Goal: Task Accomplishment & Management: Use online tool/utility

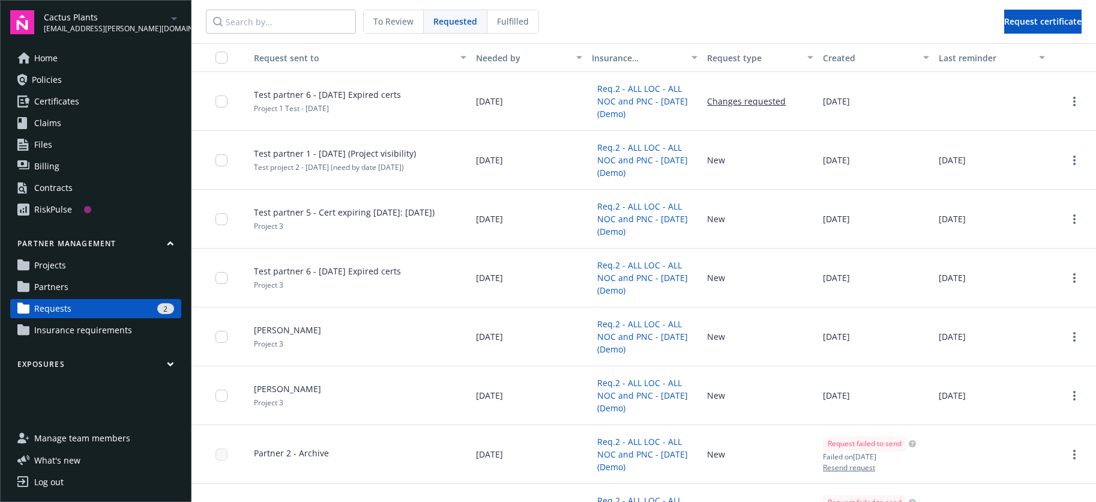
click at [273, 94] on span "Test partner 6 - [DATE] Expired certs" at bounding box center [327, 94] width 147 height 13
click at [61, 289] on span "Partners" at bounding box center [51, 286] width 34 height 19
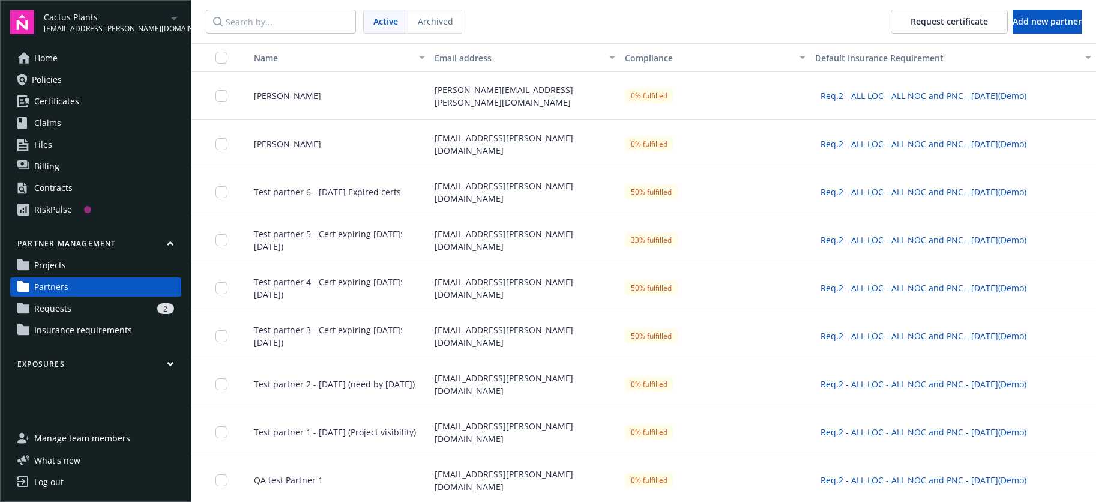
click at [271, 145] on span "Ignacio Antonelli" at bounding box center [282, 144] width 77 height 13
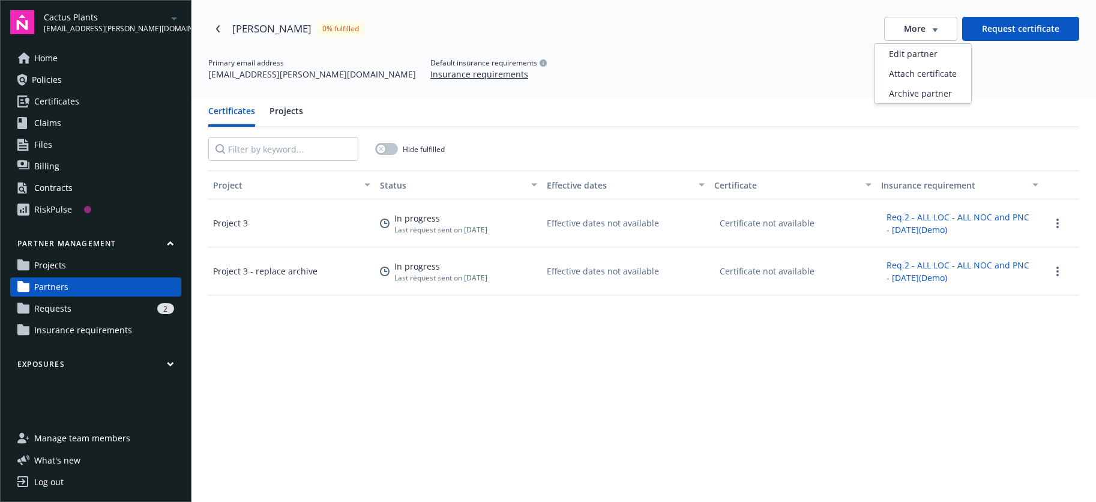
click at [920, 32] on span "More" at bounding box center [915, 29] width 22 height 12
click at [920, 74] on div "Attach certificate" at bounding box center [923, 74] width 97 height 20
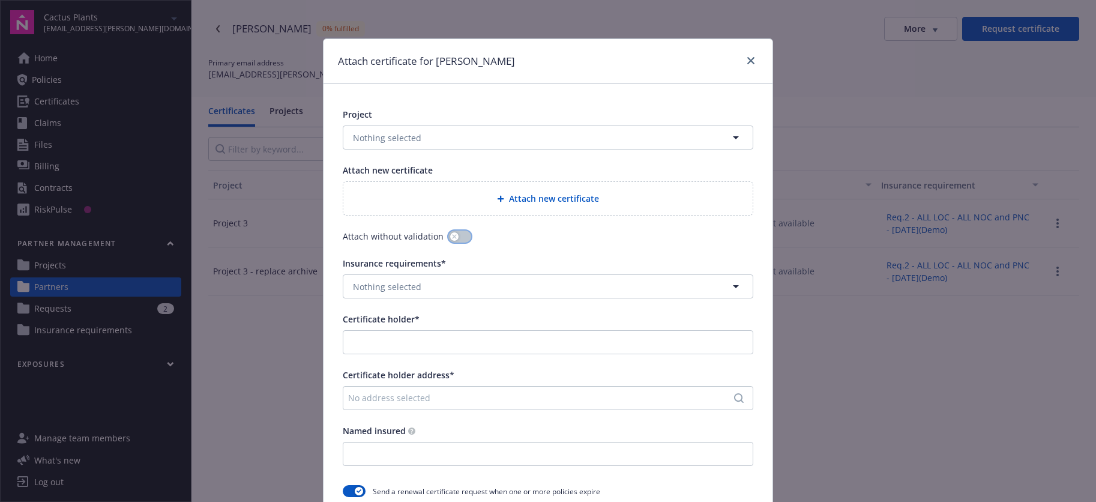
click at [465, 235] on button "button" at bounding box center [460, 237] width 23 height 12
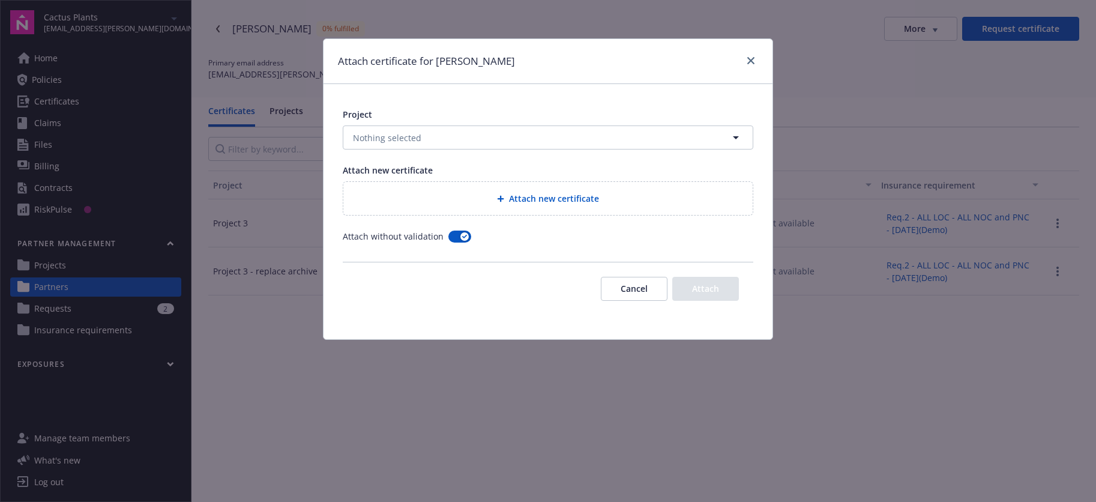
click at [632, 298] on button "Cancel" at bounding box center [634, 289] width 67 height 24
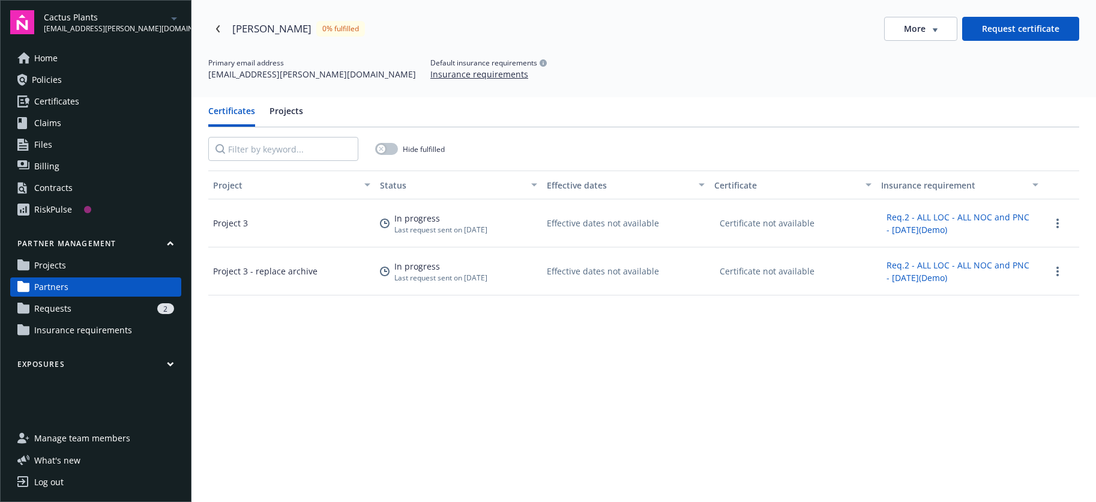
click at [100, 270] on link "Projects" at bounding box center [95, 265] width 171 height 19
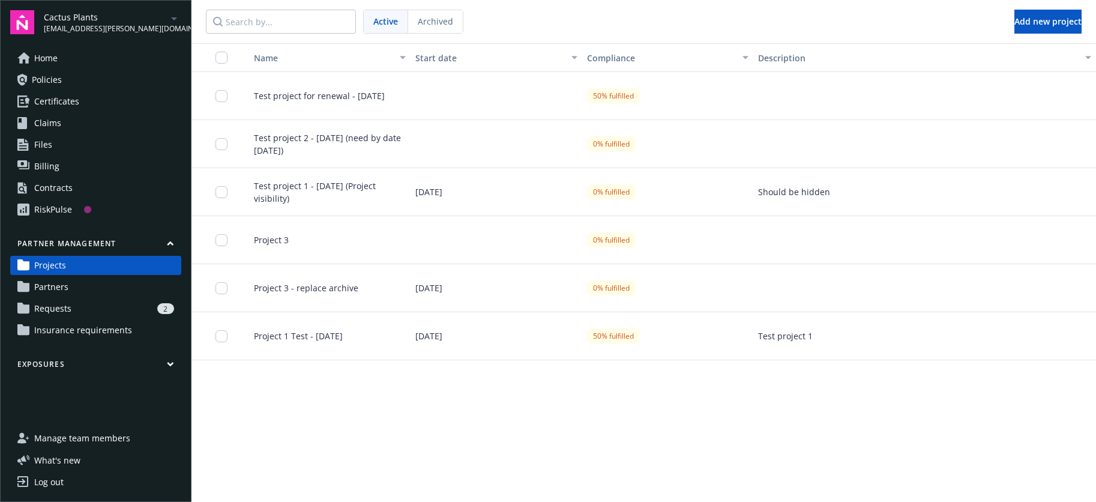
click at [348, 96] on span "Test project for renewal - July 8" at bounding box center [314, 95] width 141 height 13
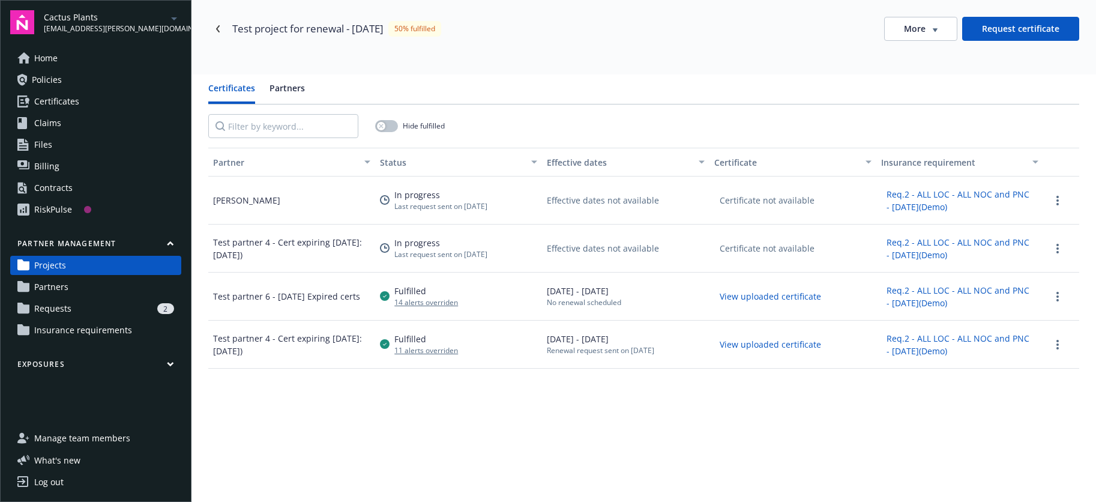
click at [925, 32] on span "More" at bounding box center [915, 29] width 22 height 12
click at [923, 80] on div "Attach certificate" at bounding box center [923, 74] width 97 height 20
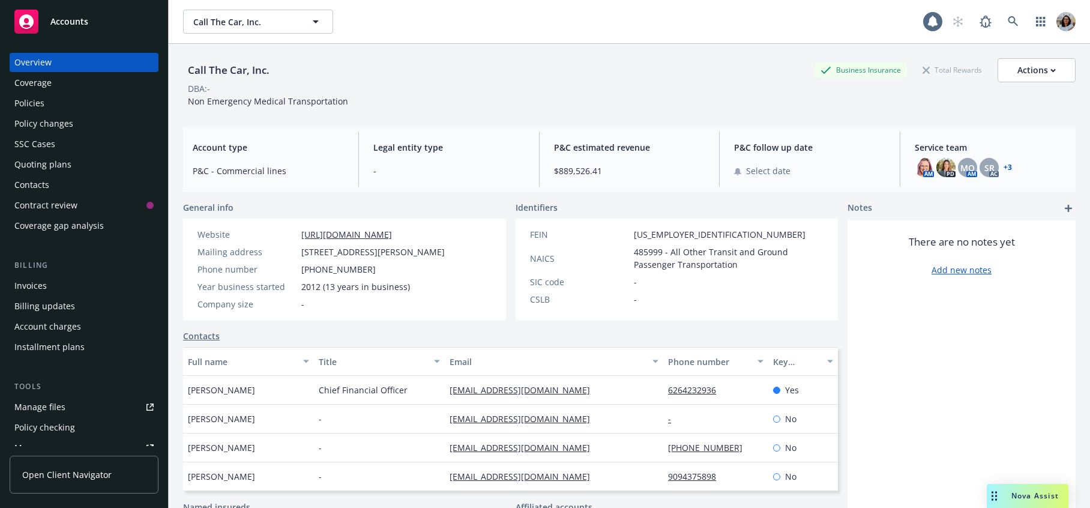
click at [74, 481] on link "Open Client Navigator" at bounding box center [84, 475] width 149 height 38
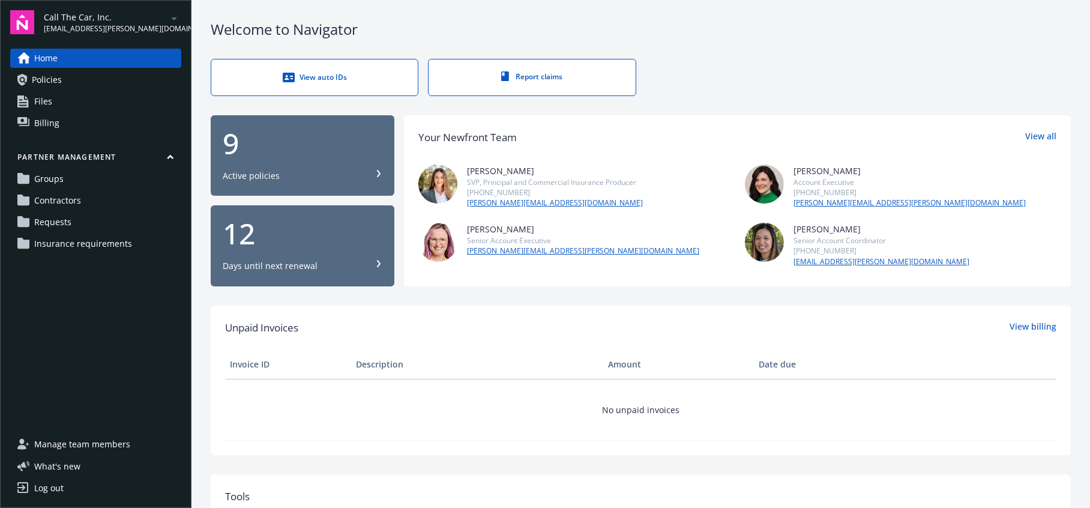
drag, startPoint x: 67, startPoint y: 226, endPoint x: 78, endPoint y: 226, distance: 10.8
click at [67, 226] on span "Requests" at bounding box center [52, 222] width 37 height 19
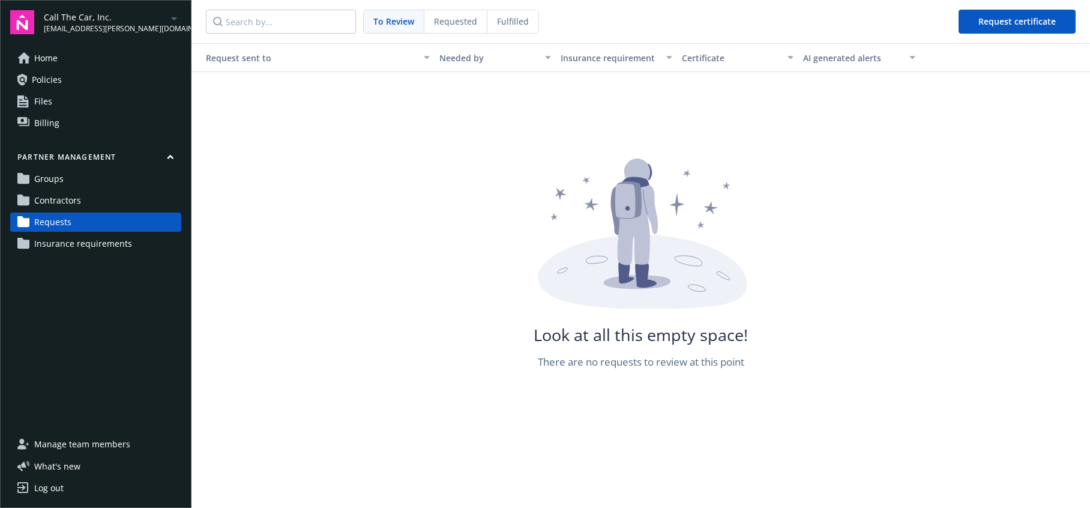
click at [449, 29] on div "Requested" at bounding box center [456, 21] width 63 height 23
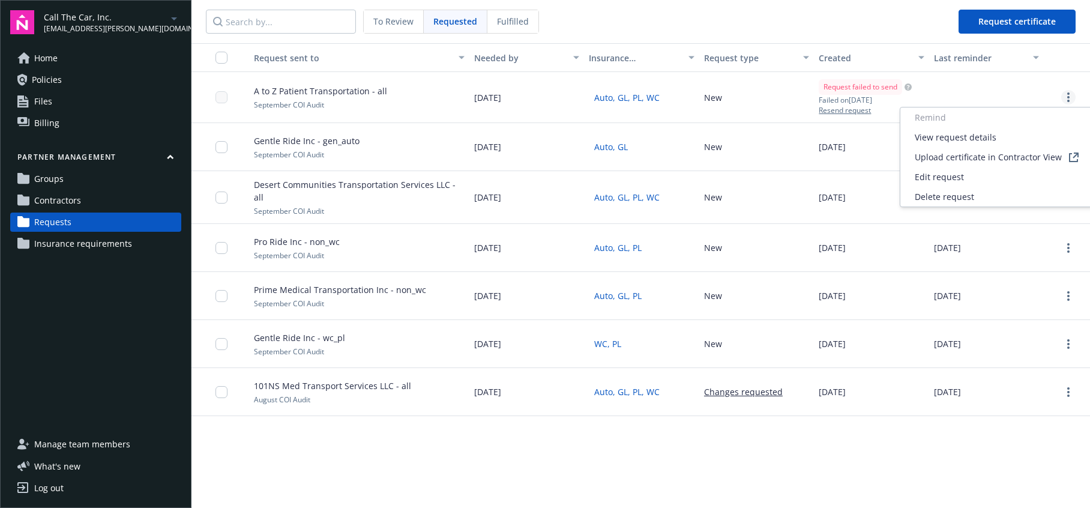
click at [1068, 94] on icon "more" at bounding box center [1069, 97] width 2 height 10
click at [997, 136] on div "View request details" at bounding box center [997, 137] width 193 height 20
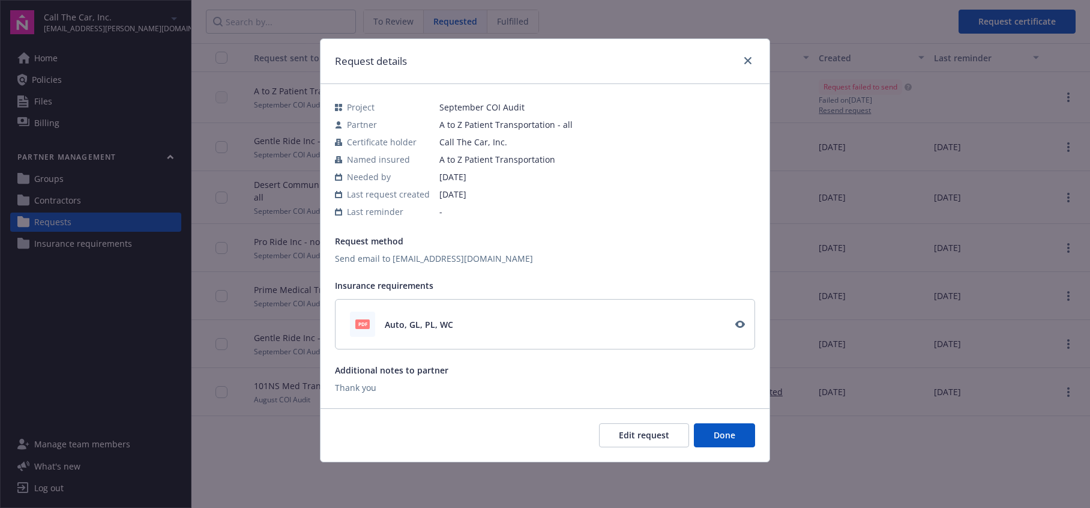
click at [929, 92] on div "Request details Project September COI Audit Partner A to Z Patient Transportati…" at bounding box center [545, 254] width 1090 height 508
drag, startPoint x: 596, startPoint y: 260, endPoint x: 435, endPoint y: 259, distance: 160.9
click at [391, 258] on div "Send email to michelle@preferredtransporationinsurance.com" at bounding box center [545, 258] width 420 height 13
copy div "michelle@preferredtransporationinsurance.com"
click at [608, 261] on div "Send email to michelle@preferredtransporationinsurance.com" at bounding box center [545, 258] width 420 height 13
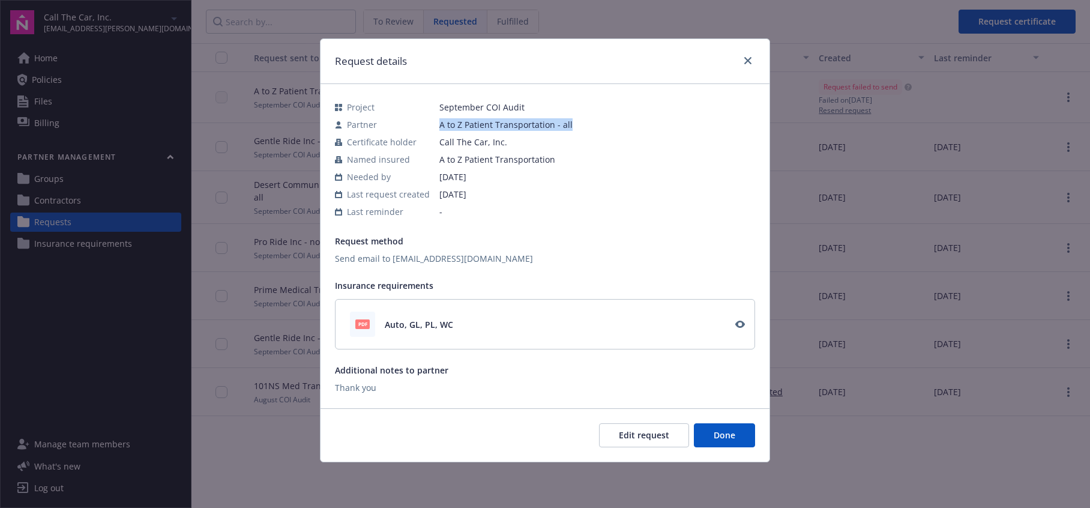
drag, startPoint x: 473, startPoint y: 123, endPoint x: 615, endPoint y: 160, distance: 147.1
click at [582, 122] on span "A to Z Patient Transportation - all" at bounding box center [598, 124] width 316 height 13
copy span "A to Z Patient Transportation - all"
click at [745, 62] on icon "close" at bounding box center [748, 60] width 7 height 7
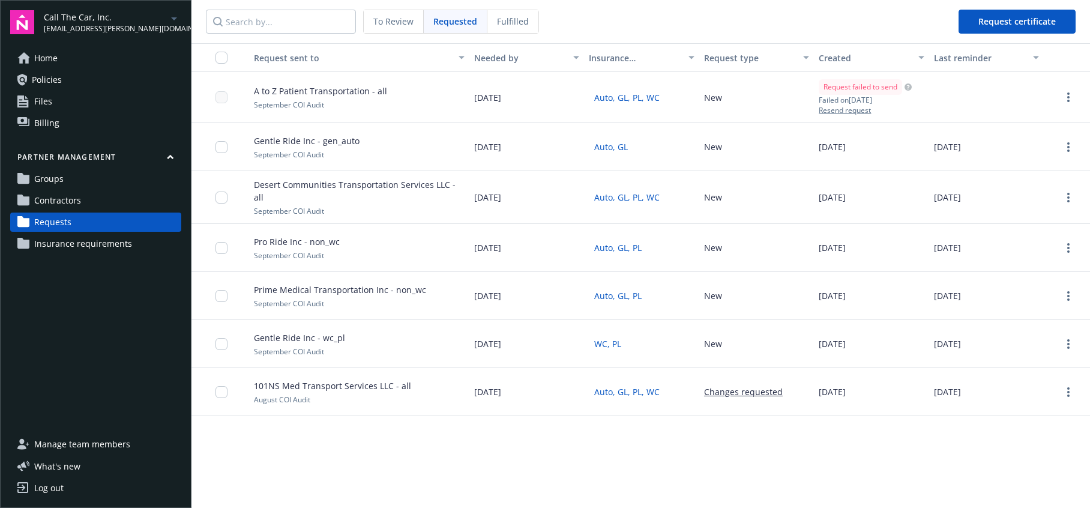
click at [56, 196] on span "Contractors" at bounding box center [57, 200] width 47 height 19
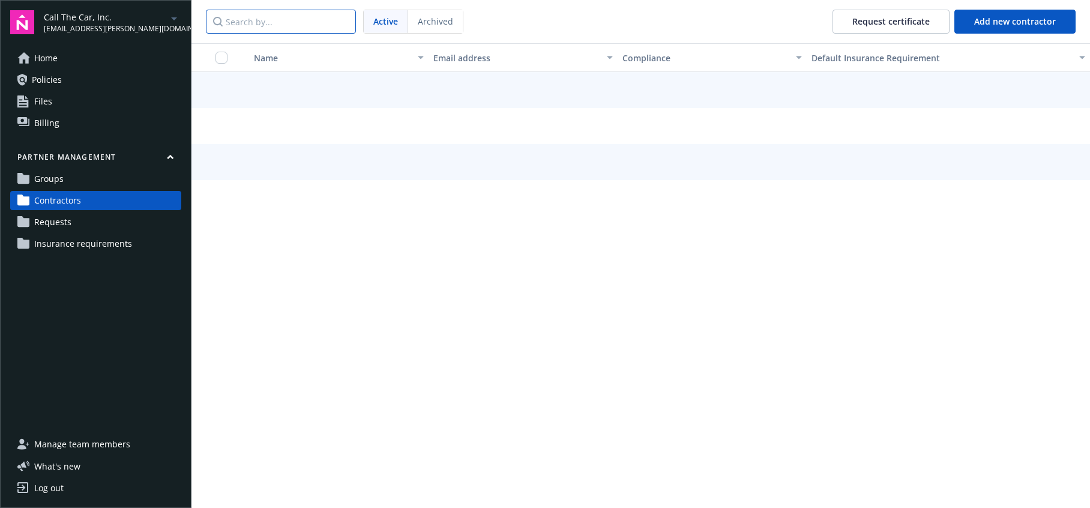
click at [267, 16] on input "Search by..." at bounding box center [281, 22] width 150 height 24
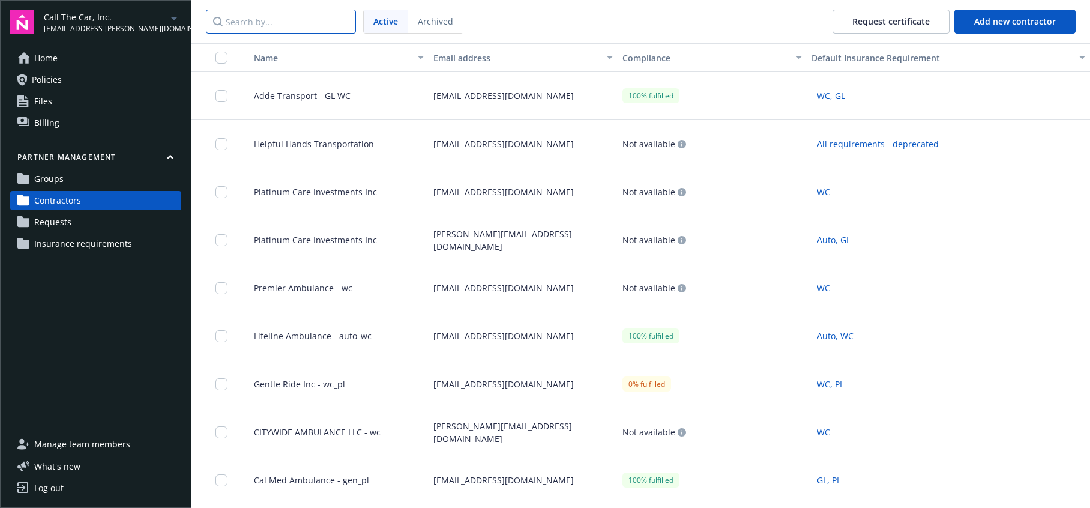
paste input "A to Z Patient Transportation - all"
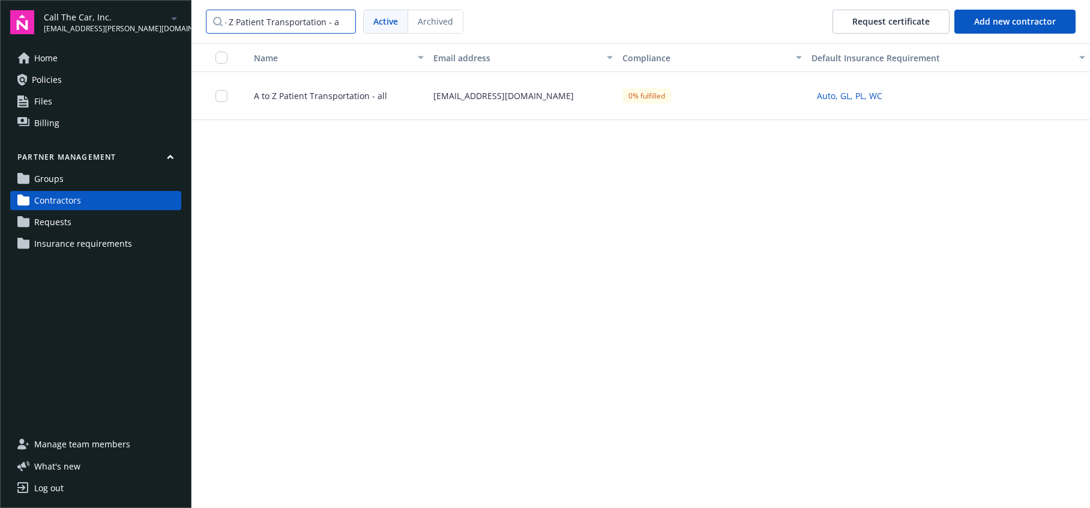
type input "A to Z Patient Transportation - all"
click at [461, 97] on div "michelle@preferredtransporationinsurance.com" at bounding box center [523, 96] width 189 height 48
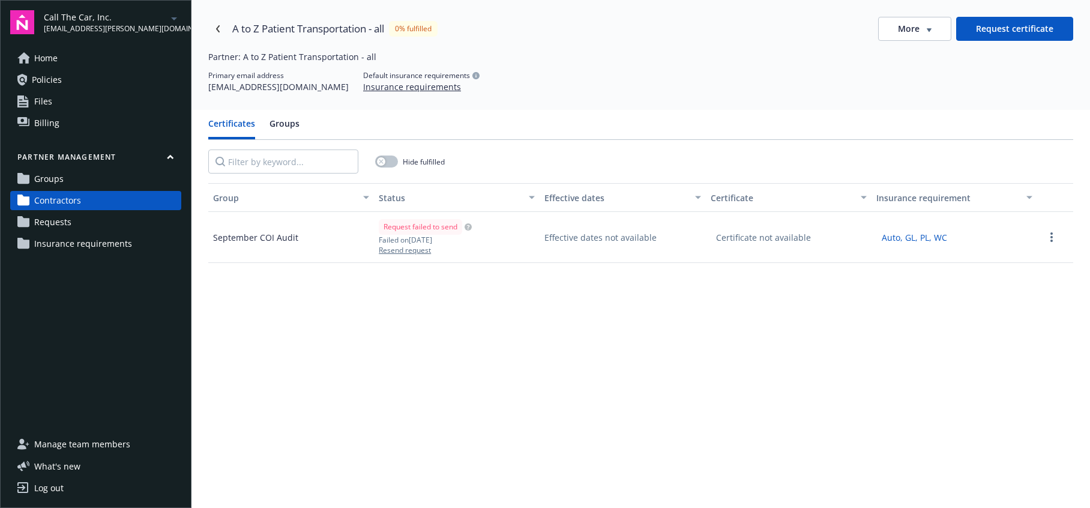
click at [72, 219] on link "Requests" at bounding box center [95, 222] width 171 height 19
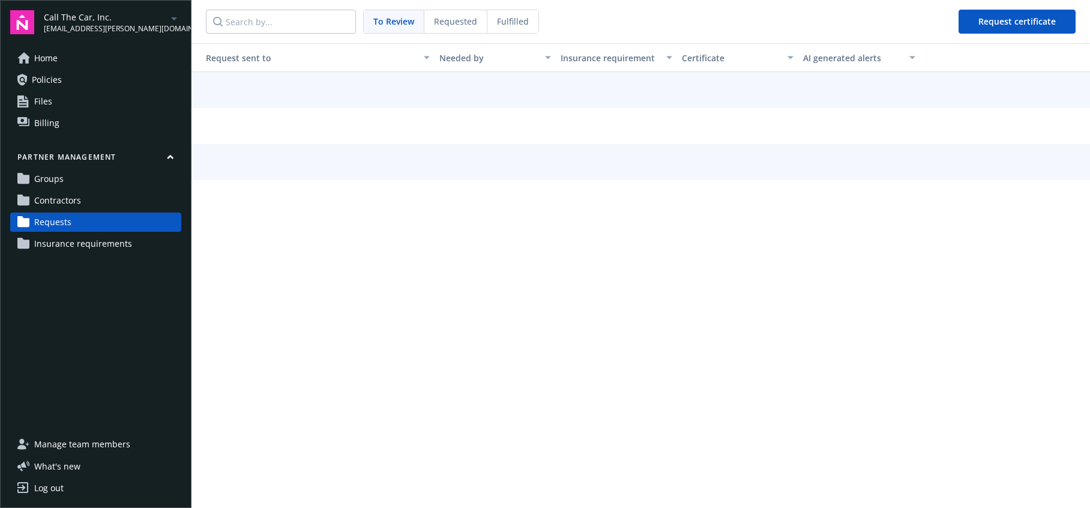
click at [513, 34] on nav "To Review Requested Fulfilled Request certificate" at bounding box center [641, 21] width 899 height 43
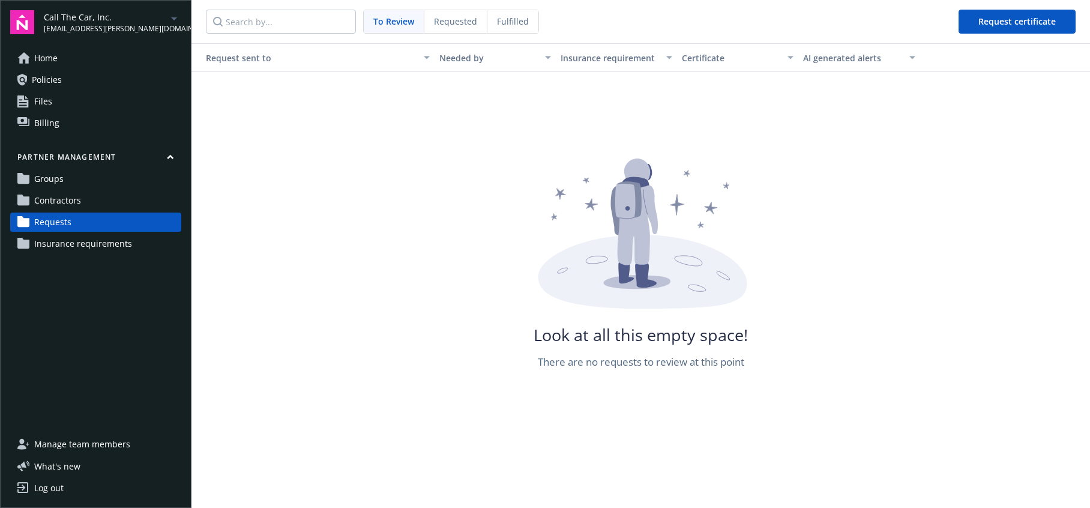
click at [510, 26] on span "Fulfilled" at bounding box center [513, 21] width 32 height 13
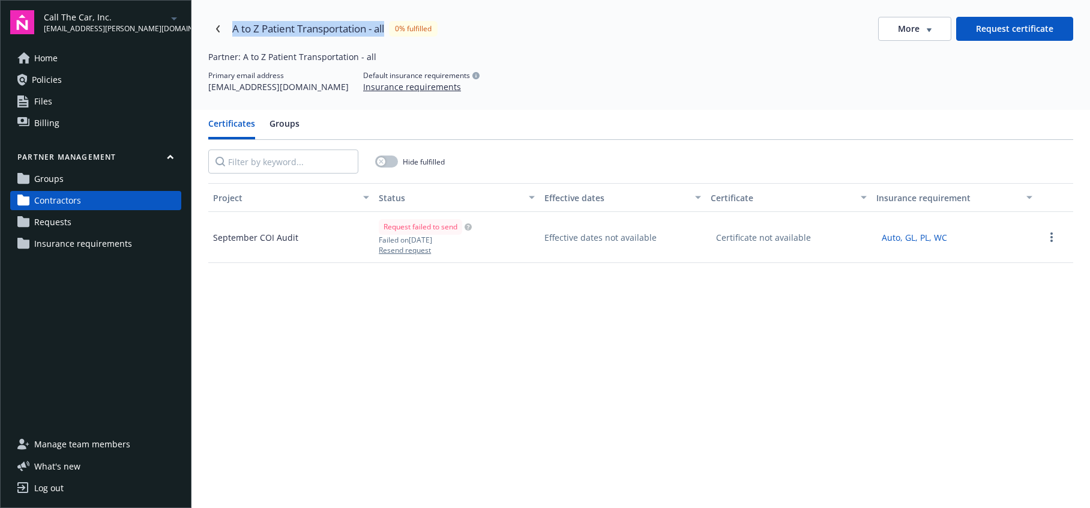
drag, startPoint x: 235, startPoint y: 26, endPoint x: 406, endPoint y: 25, distance: 171.1
click at [384, 26] on div "A to Z Patient Transportation - all" at bounding box center [308, 29] width 152 height 16
copy div "A to Z Patient Transportation - all"
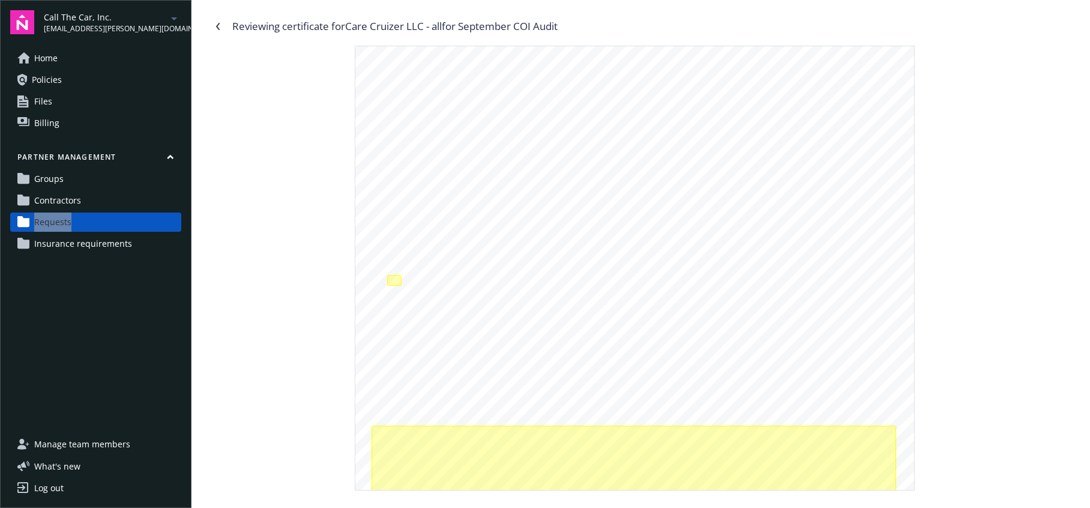
scroll to position [156, 0]
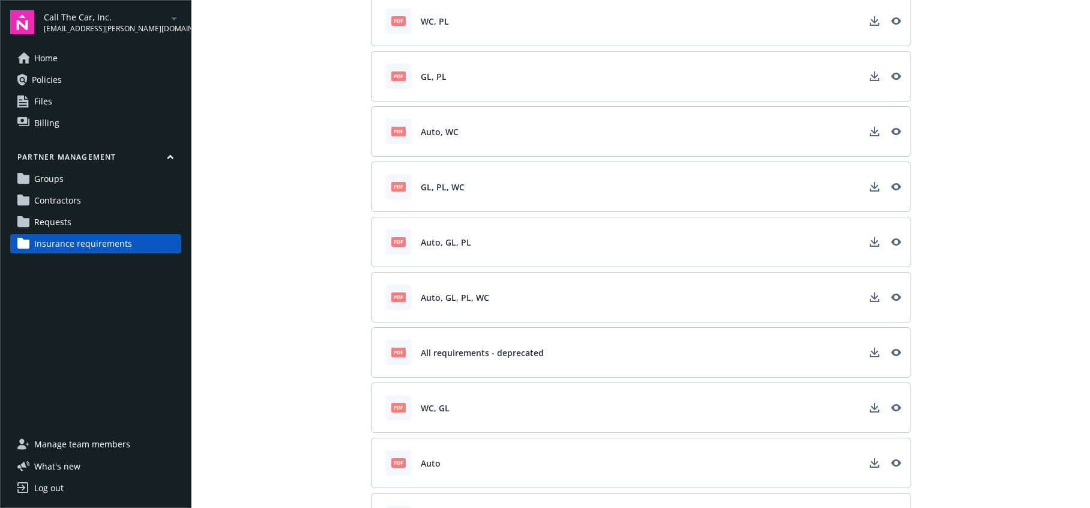
scroll to position [159, 0]
click at [894, 295] on icon "View" at bounding box center [897, 296] width 10 height 10
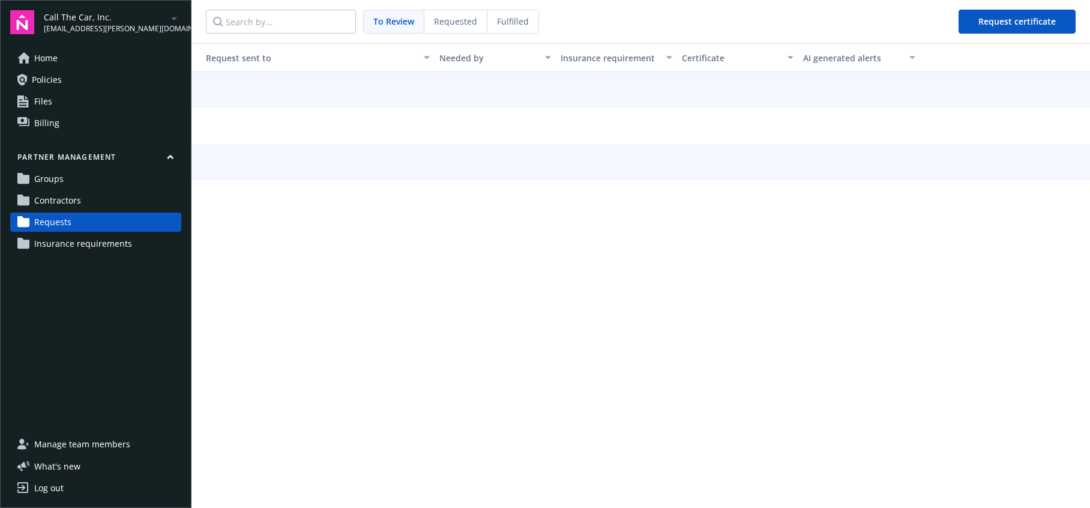
click at [498, 26] on span "Fulfilled" at bounding box center [513, 21] width 32 height 13
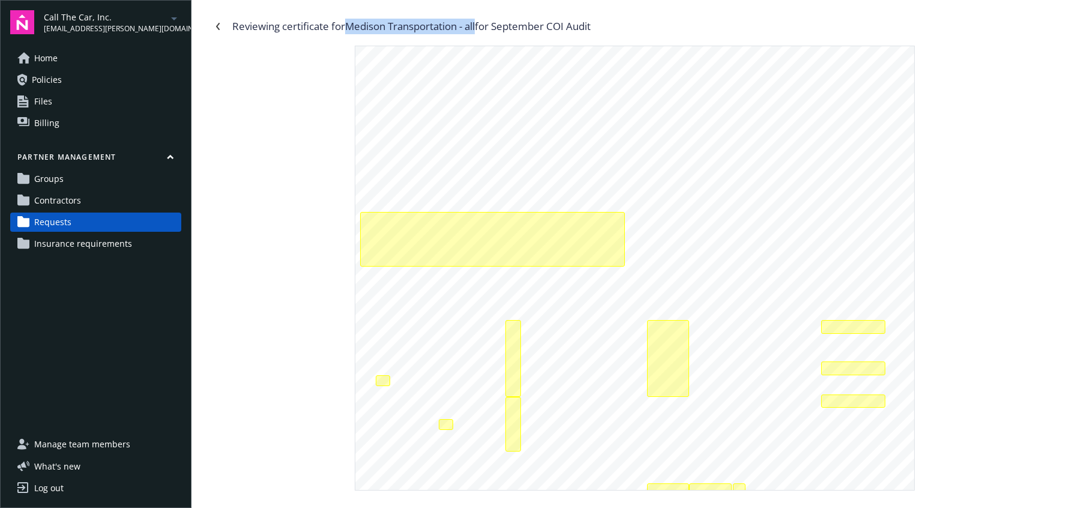
drag, startPoint x: 351, startPoint y: 28, endPoint x: 545, endPoint y: 67, distance: 197.4
click at [483, 26] on div "Reviewing certificate for Medison Transportation - all for September COI Audit" at bounding box center [411, 27] width 358 height 16
copy div "Medison Transportation - all"
click at [220, 25] on icon "Navigate back" at bounding box center [217, 26] width 7 height 7
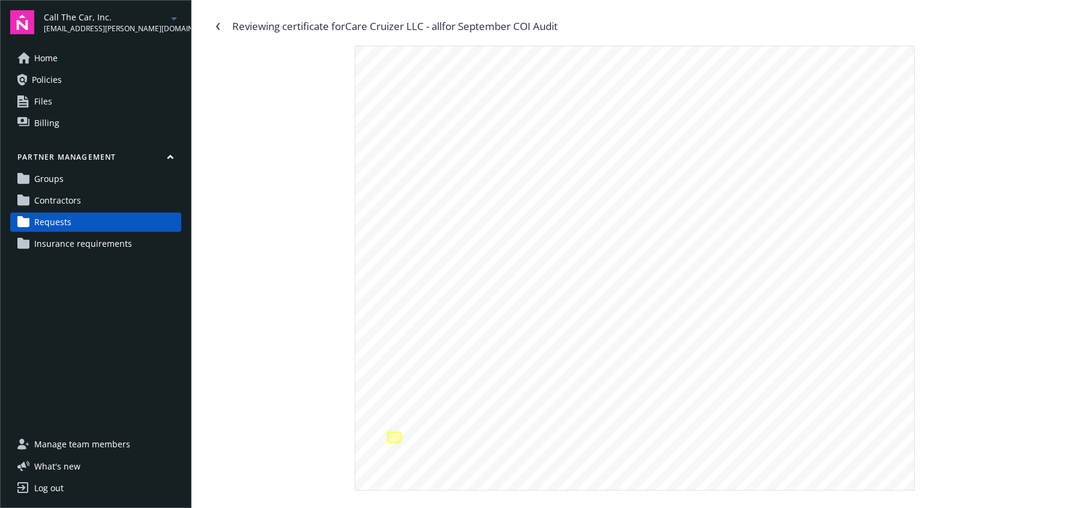
click at [76, 220] on link "Requests" at bounding box center [95, 222] width 171 height 19
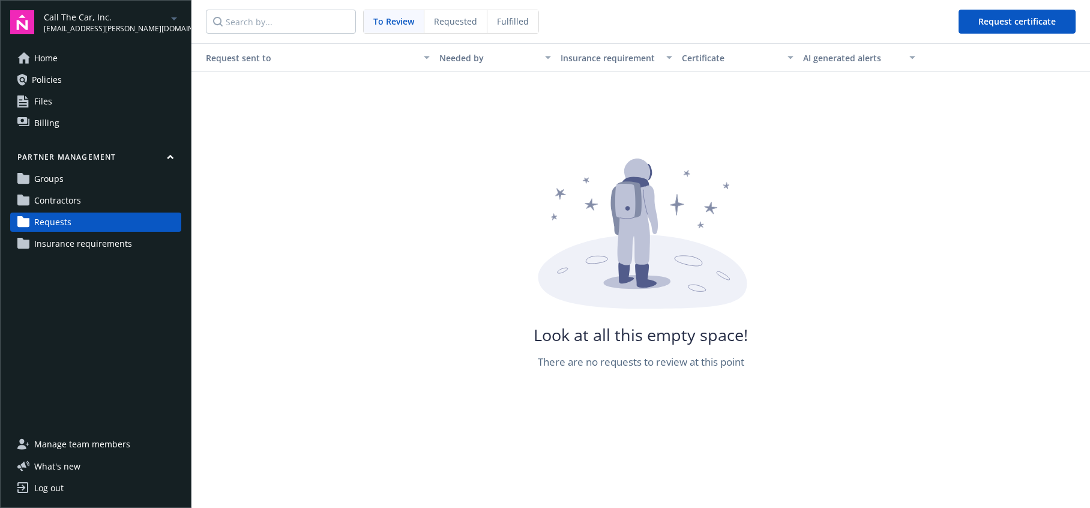
drag, startPoint x: 495, startPoint y: 25, endPoint x: 378, endPoint y: 25, distance: 116.5
click at [495, 25] on div "Fulfilled" at bounding box center [513, 21] width 51 height 23
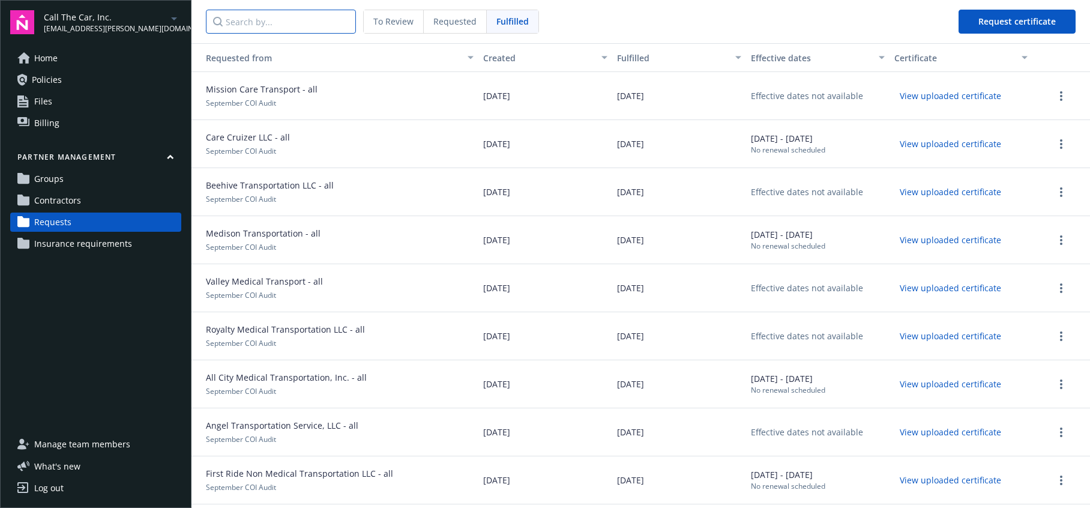
click at [258, 19] on input "Search by..." at bounding box center [281, 22] width 150 height 24
paste input "Medison Transportation - all"
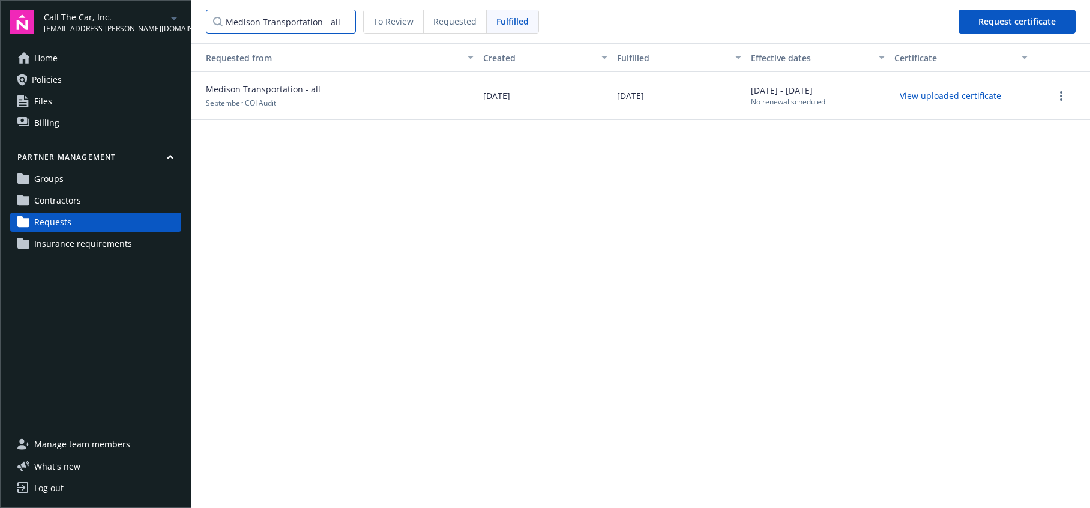
type input "Medison Transportation - all"
click at [937, 97] on button "View uploaded certificate" at bounding box center [951, 95] width 112 height 19
click at [1039, 95] on div at bounding box center [1062, 96] width 48 height 14
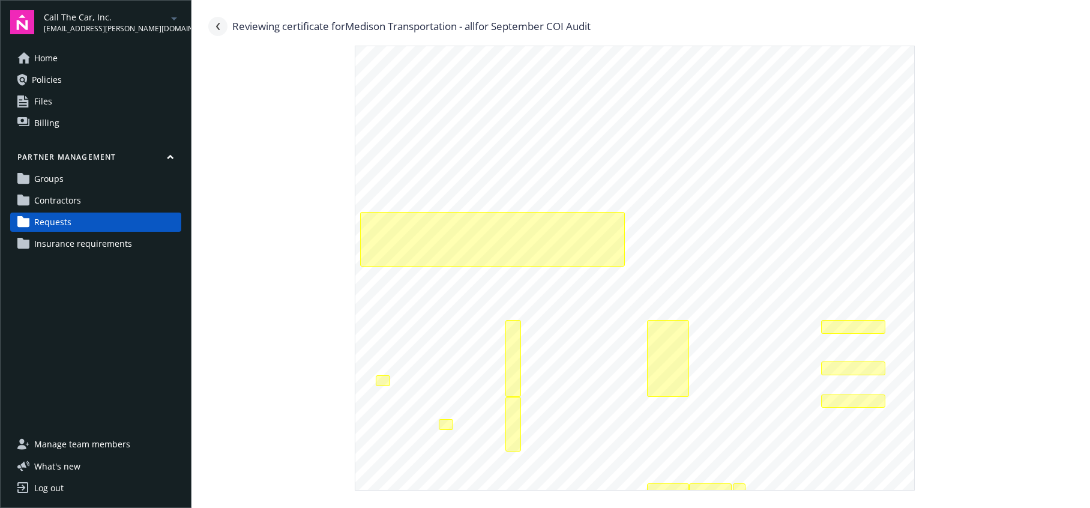
click at [220, 26] on icon "Navigate back" at bounding box center [217, 26] width 7 height 7
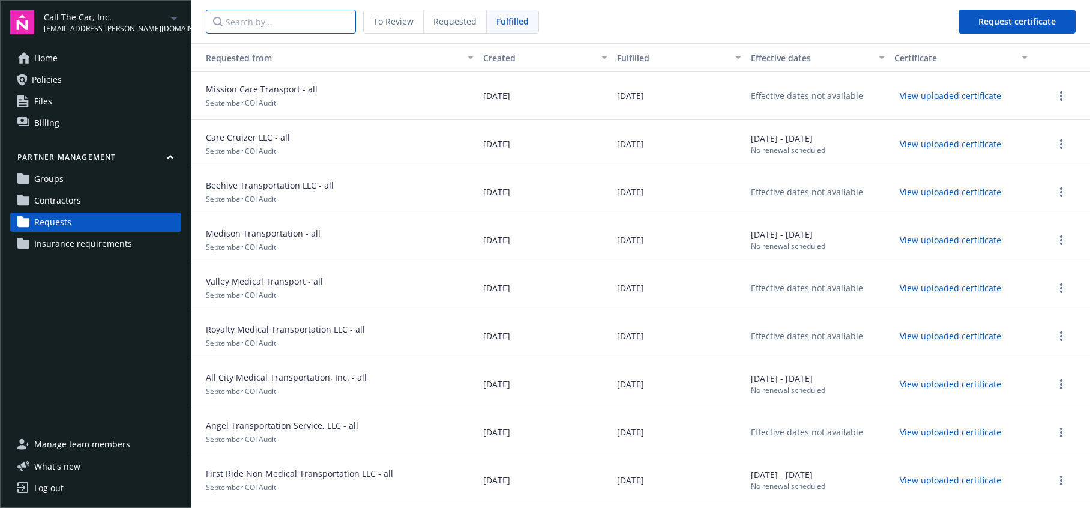
click at [280, 23] on input "Search by..." at bounding box center [281, 22] width 150 height 24
paste input "Medison Transportation - all"
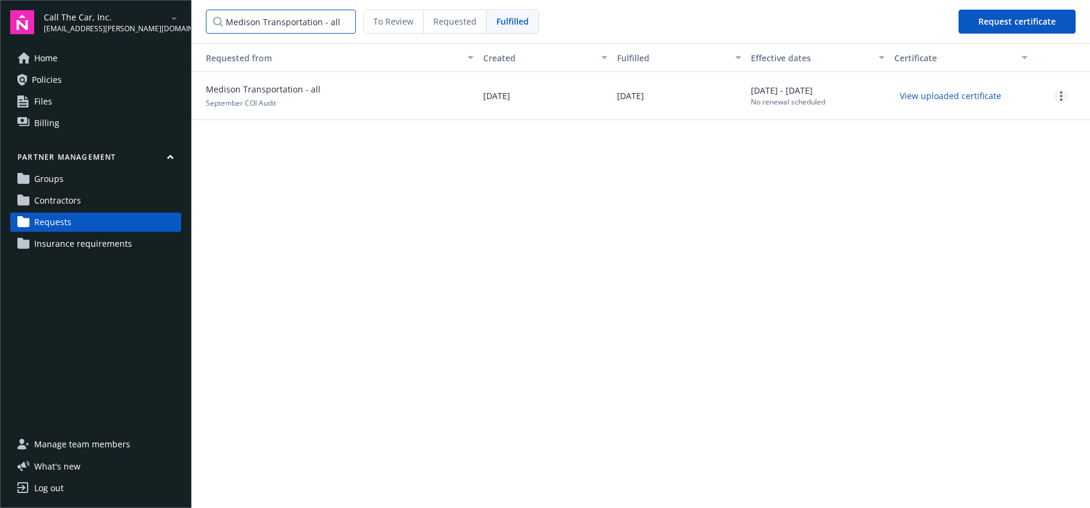
type input "Medison Transportation - all"
click at [1065, 100] on link "more" at bounding box center [1061, 96] width 14 height 14
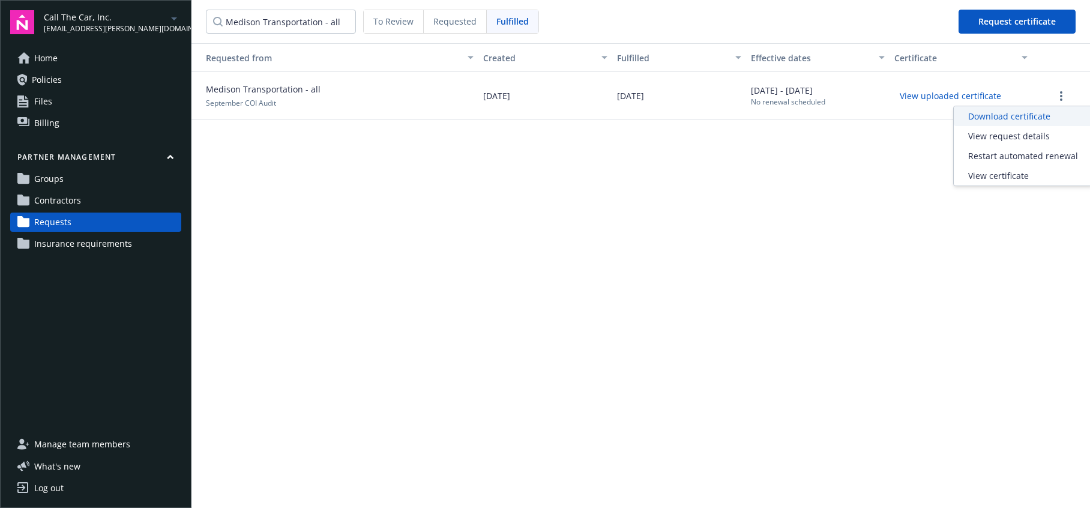
click at [1044, 116] on span "Download certificate" at bounding box center [1010, 116] width 82 height 13
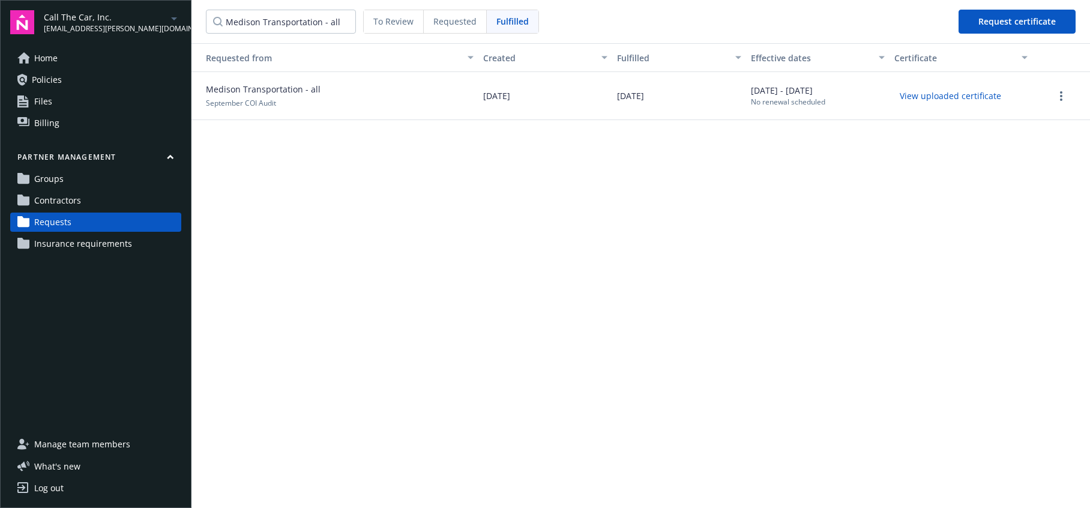
click at [952, 99] on button "View uploaded certificate" at bounding box center [951, 95] width 112 height 19
click at [382, 99] on div "Medison Transportation - all September COI Audit" at bounding box center [335, 96] width 287 height 48
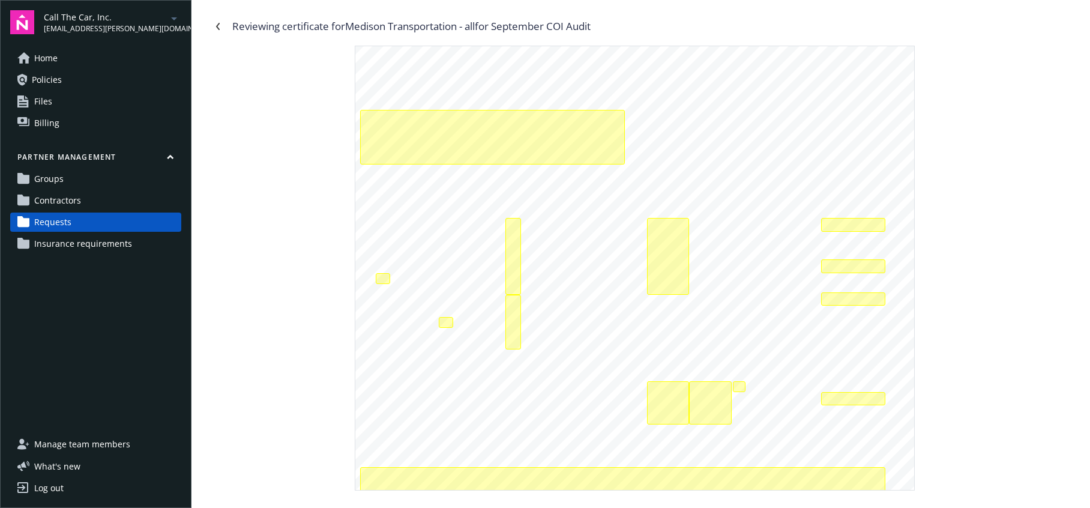
scroll to position [94, 0]
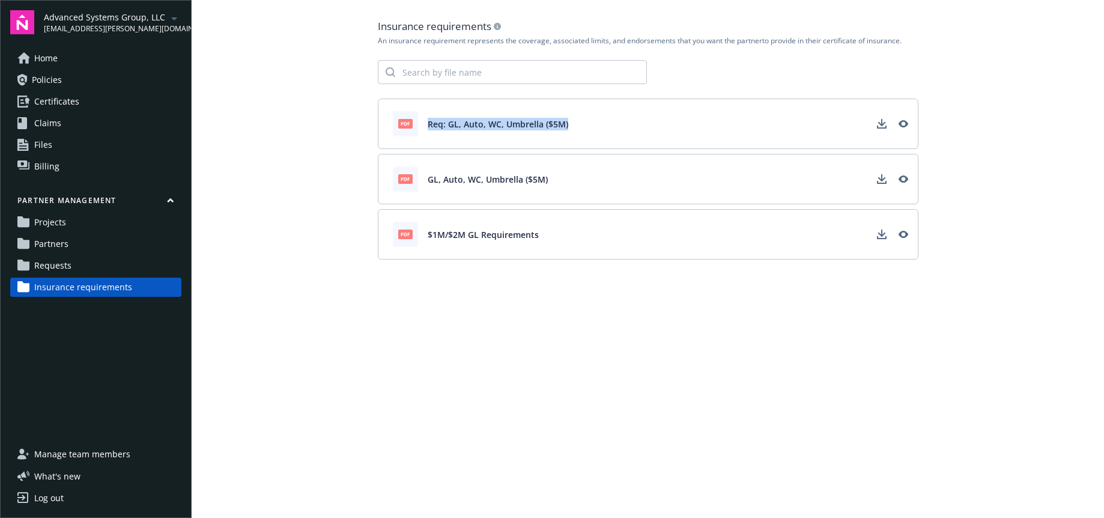
drag, startPoint x: 554, startPoint y: 127, endPoint x: 440, endPoint y: 131, distance: 114.7
click at [424, 127] on div "pdf Req: GL, Auto, WC, Umbrella ($5M)" at bounding box center [648, 123] width 540 height 50
copy span "Req: GL, Auto, WC, Umbrella ($5M)"
click at [71, 241] on link "Partners" at bounding box center [95, 243] width 171 height 19
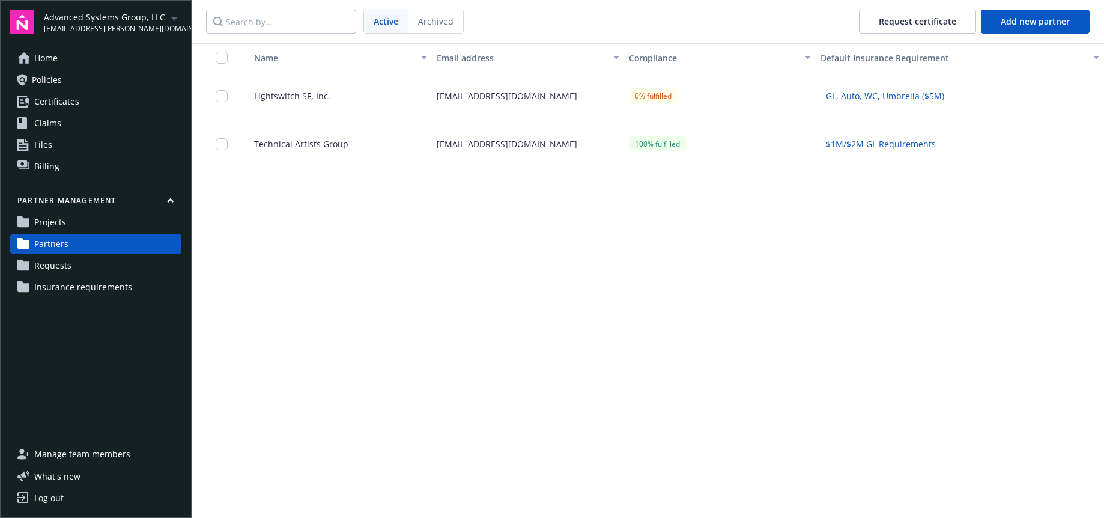
click at [703, 258] on div "Name Email address Compliance Default Insurance Requirement Lightswitch SF, Inc…" at bounding box center [648, 280] width 912 height 474
click at [55, 263] on span "Requests" at bounding box center [52, 265] width 37 height 19
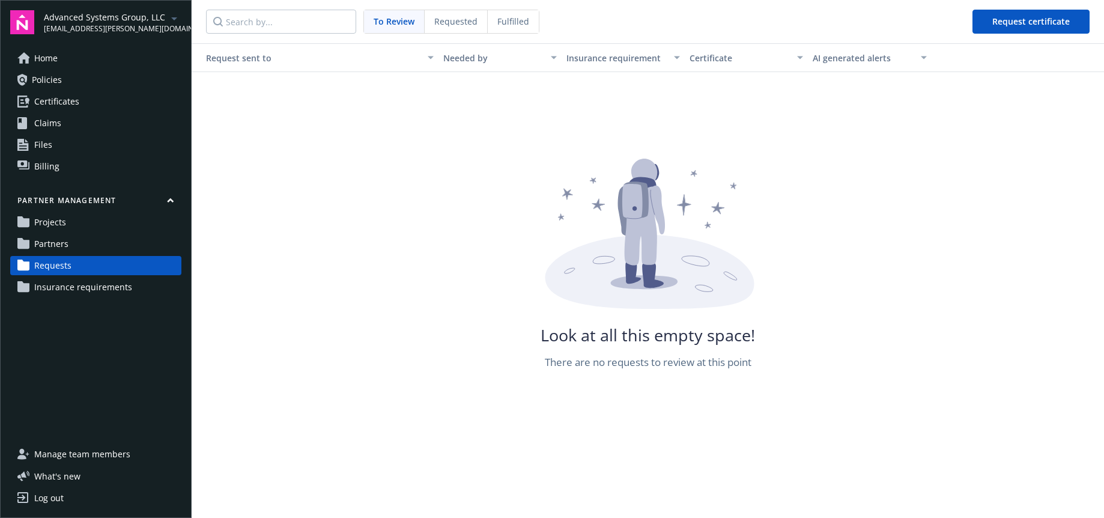
click at [106, 290] on span "Insurance requirements" at bounding box center [83, 286] width 98 height 19
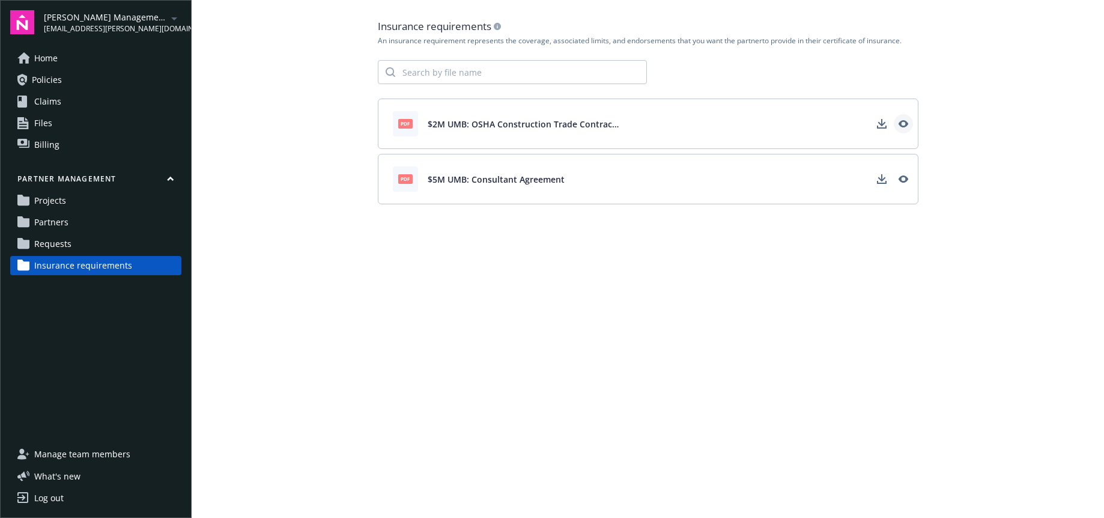
click at [905, 125] on icon "View" at bounding box center [903, 123] width 10 height 7
click at [902, 180] on icon "View" at bounding box center [903, 179] width 10 height 10
click at [59, 244] on span "Requests" at bounding box center [52, 243] width 37 height 19
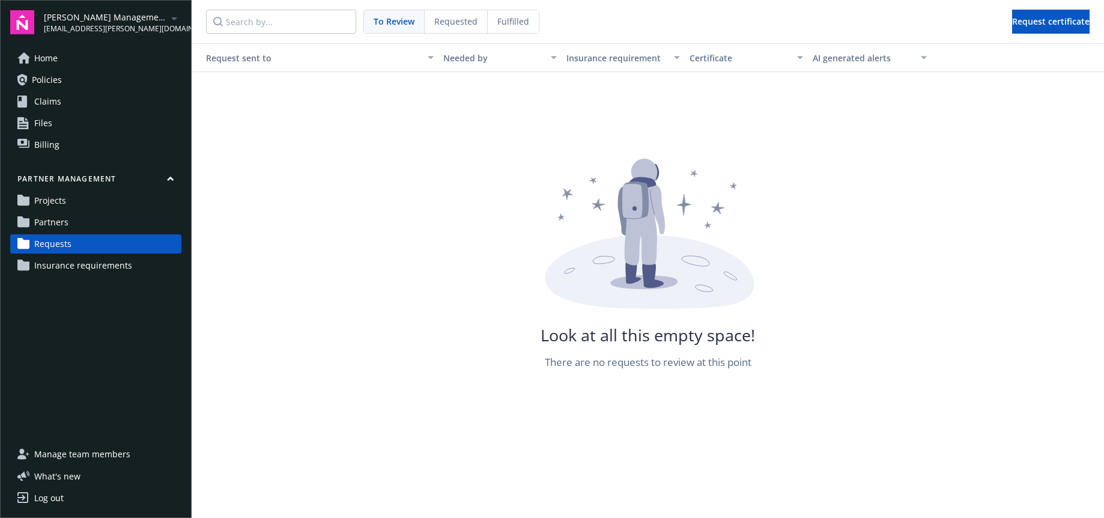
drag, startPoint x: 456, startPoint y: 19, endPoint x: 561, endPoint y: 40, distance: 107.3
click at [456, 19] on span "Requested" at bounding box center [455, 21] width 43 height 13
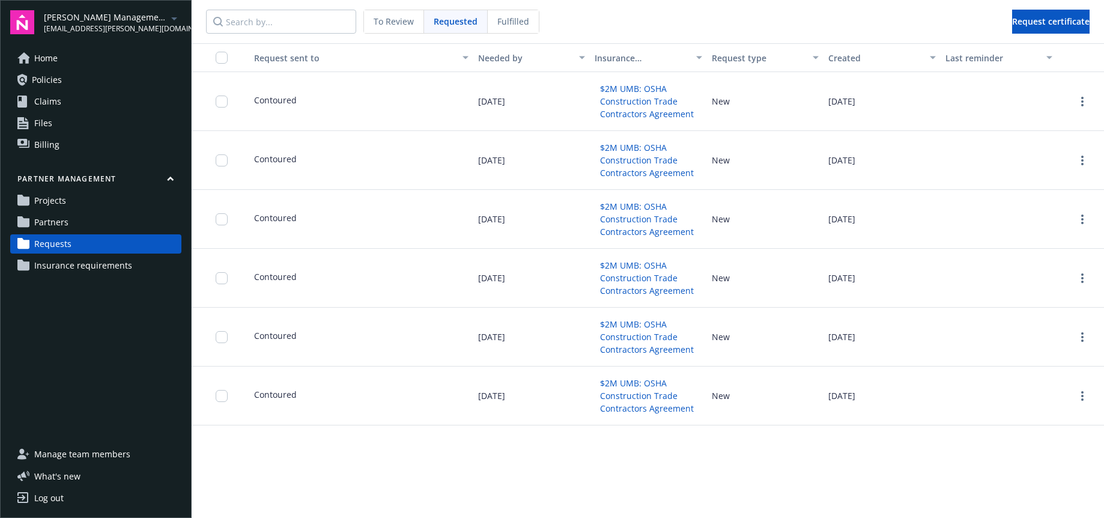
click at [99, 256] on span "Insurance requirements" at bounding box center [83, 265] width 98 height 19
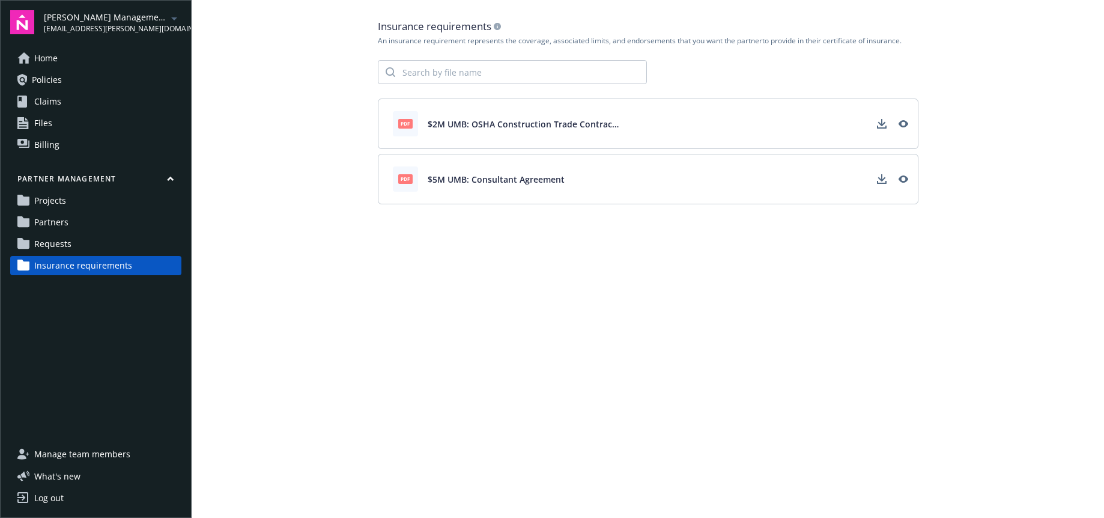
click at [50, 240] on span "Requests" at bounding box center [52, 243] width 37 height 19
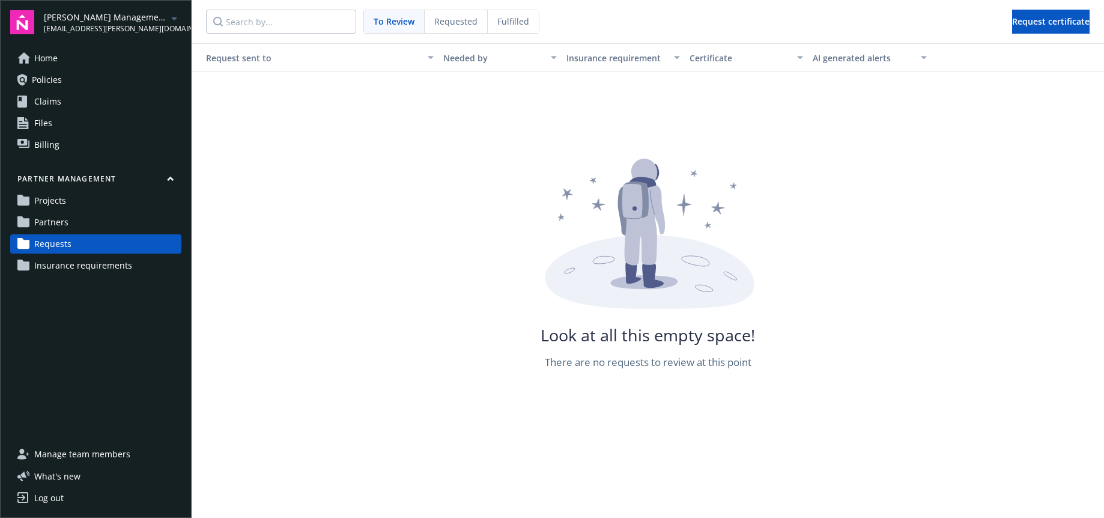
click at [455, 31] on div "Requested" at bounding box center [456, 21] width 63 height 23
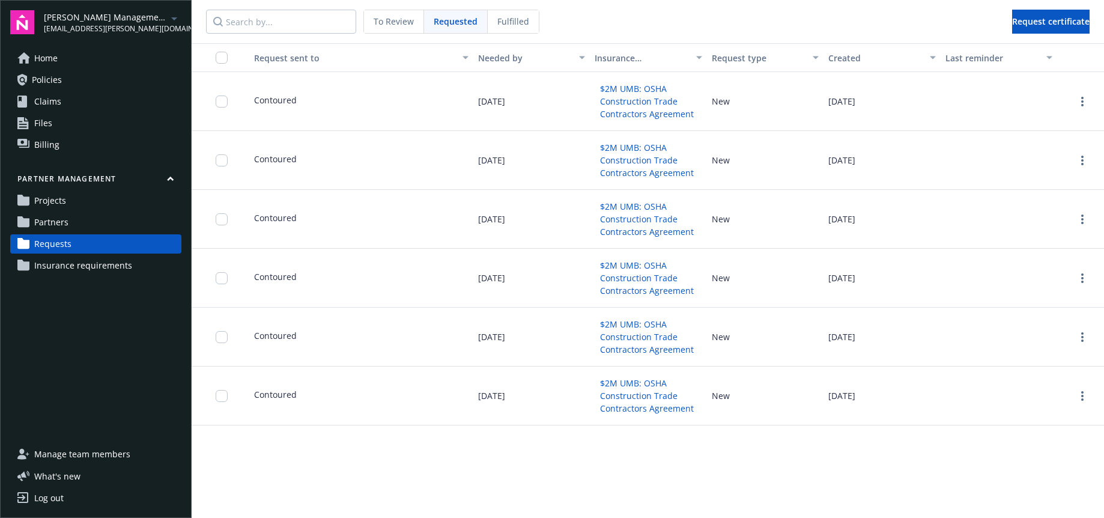
click at [639, 116] on button "$2M UMB: OSHA Construction Trade Contractors Agreement" at bounding box center [647, 101] width 107 height 44
click at [58, 266] on span "Insurance requirements" at bounding box center [83, 265] width 98 height 19
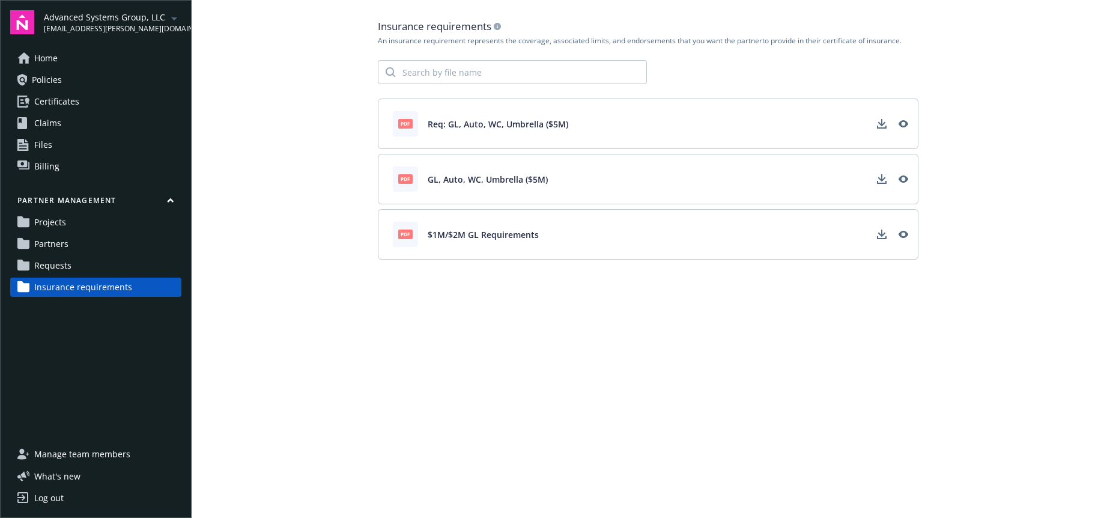
click at [67, 265] on span "Requests" at bounding box center [52, 265] width 37 height 19
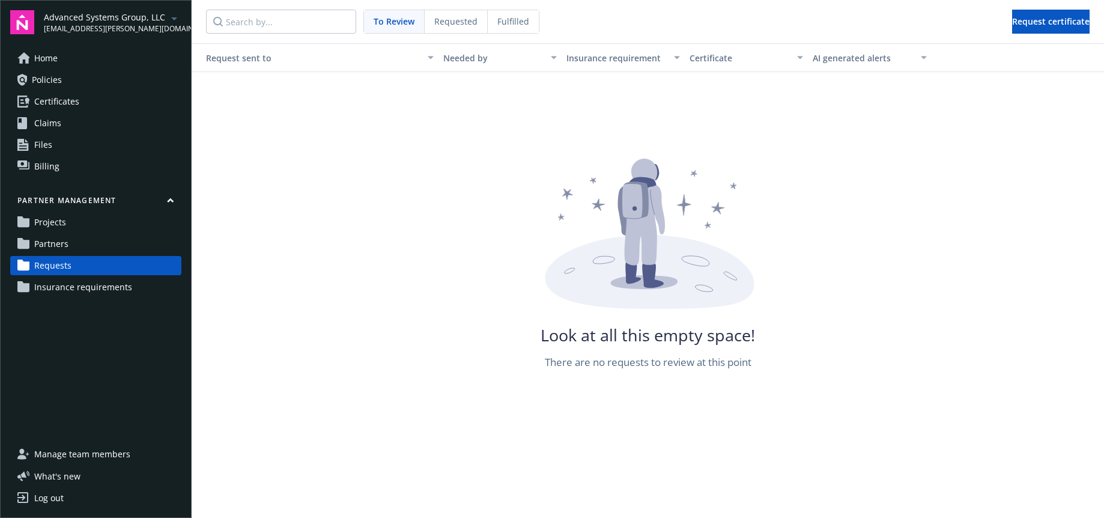
click at [457, 23] on span "Requested" at bounding box center [455, 21] width 43 height 13
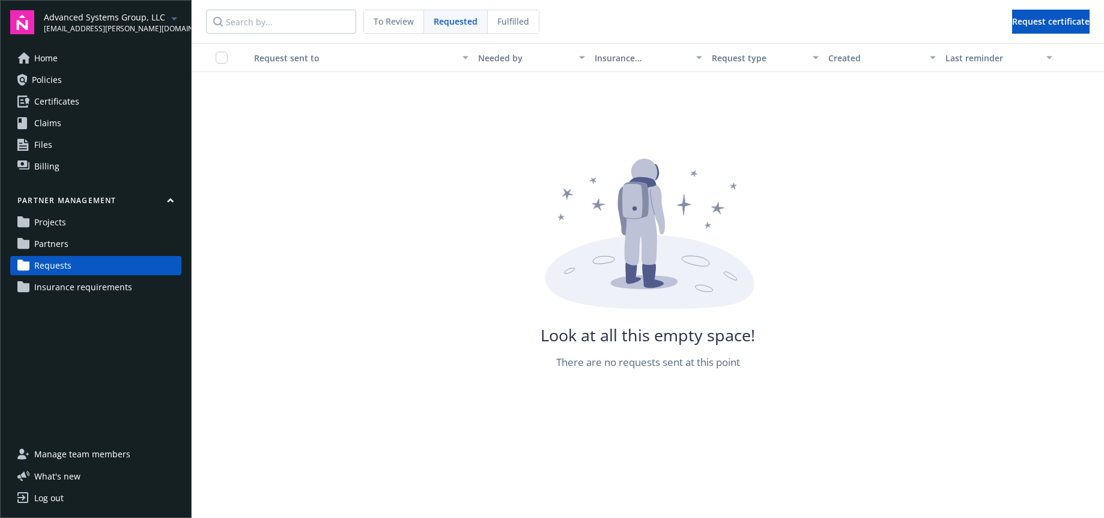
click at [519, 18] on span "Fulfilled" at bounding box center [513, 21] width 32 height 13
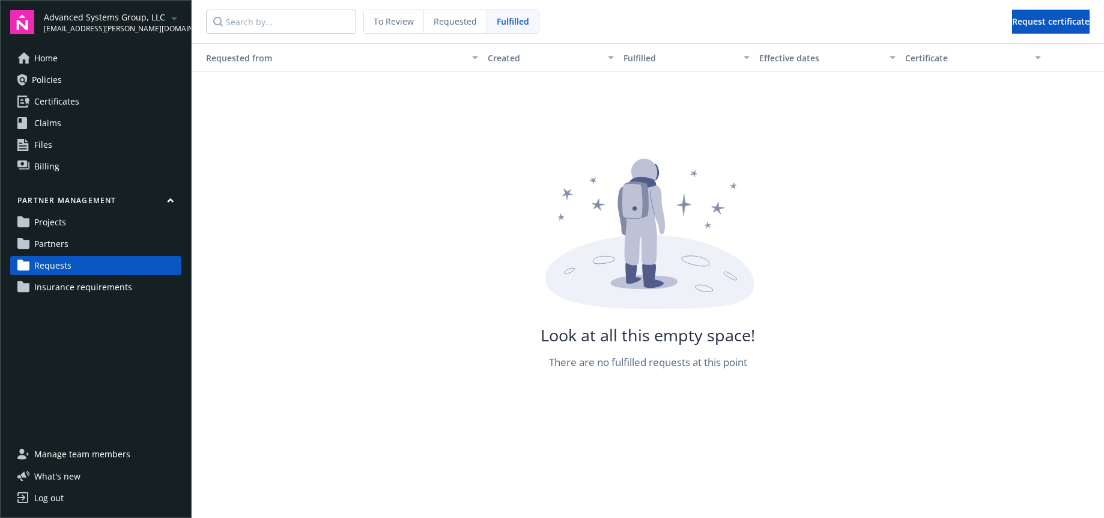
click at [52, 263] on span "Requests" at bounding box center [52, 265] width 37 height 19
click at [50, 241] on span "Partners" at bounding box center [51, 243] width 34 height 19
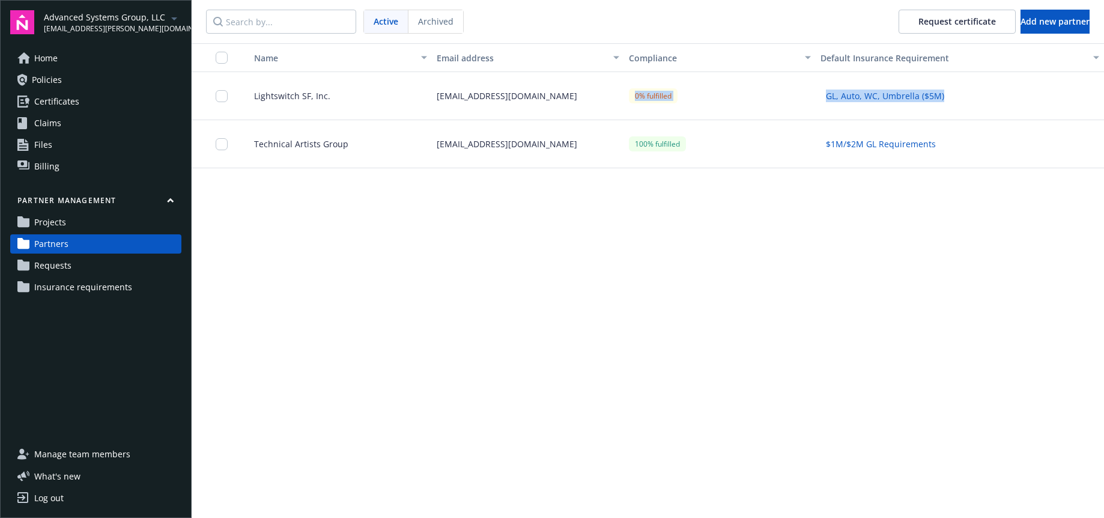
drag, startPoint x: 810, startPoint y: 87, endPoint x: 971, endPoint y: 118, distance: 163.8
click at [955, 101] on div "Lightswitch SF, Inc. pwirtz@lightswitch.net 0% fulfilled GL, Auto, WC, Umbrella…" at bounding box center [648, 96] width 912 height 48
click at [95, 285] on span "Insurance requirements" at bounding box center [83, 286] width 98 height 19
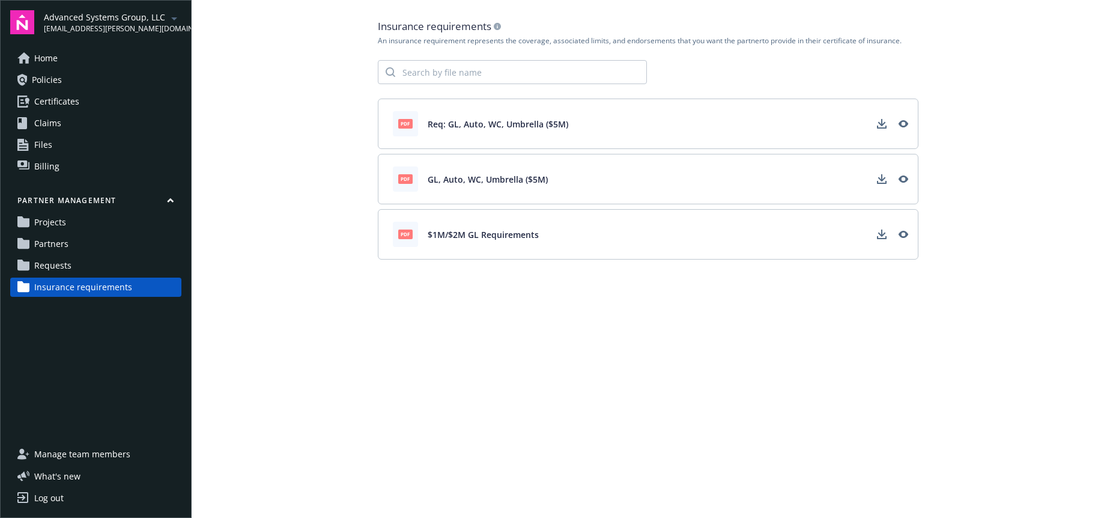
click at [55, 248] on span "Partners" at bounding box center [51, 243] width 34 height 19
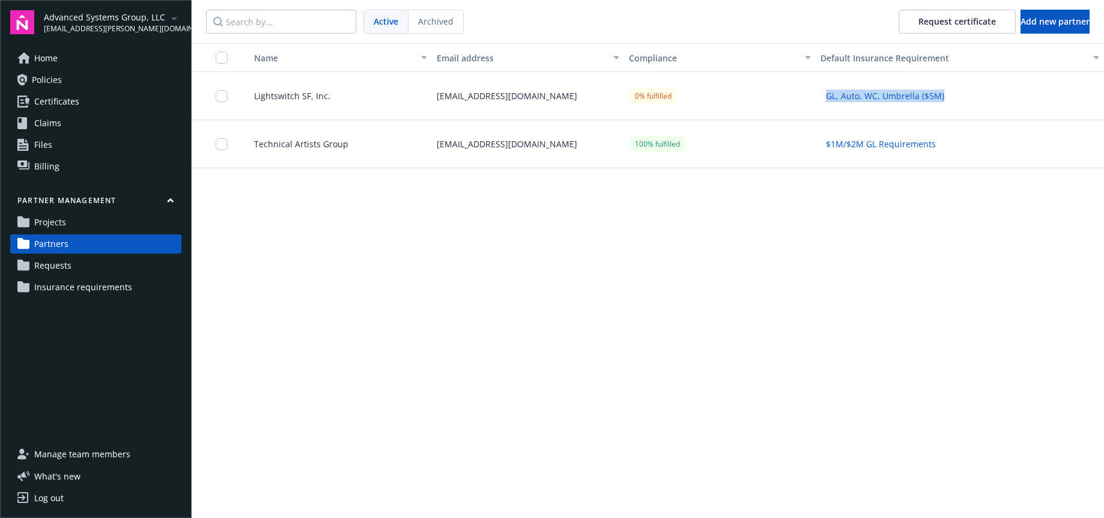
drag, startPoint x: 916, startPoint y: 94, endPoint x: 820, endPoint y: 94, distance: 96.7
click at [819, 94] on div "GL, Auto, WC, Umbrella ($5M)" at bounding box center [959, 96] width 288 height 48
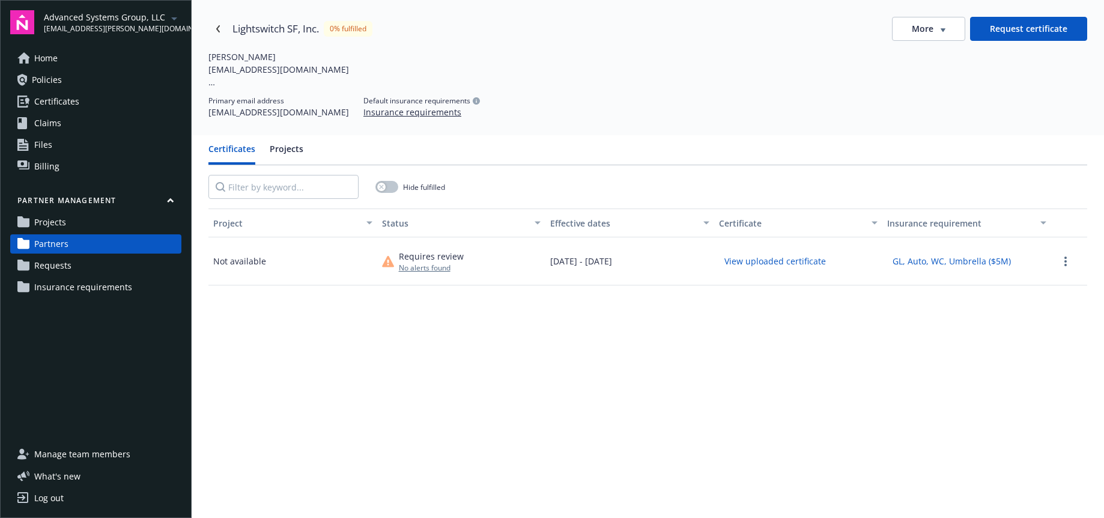
click at [37, 262] on span "Requests" at bounding box center [52, 265] width 37 height 19
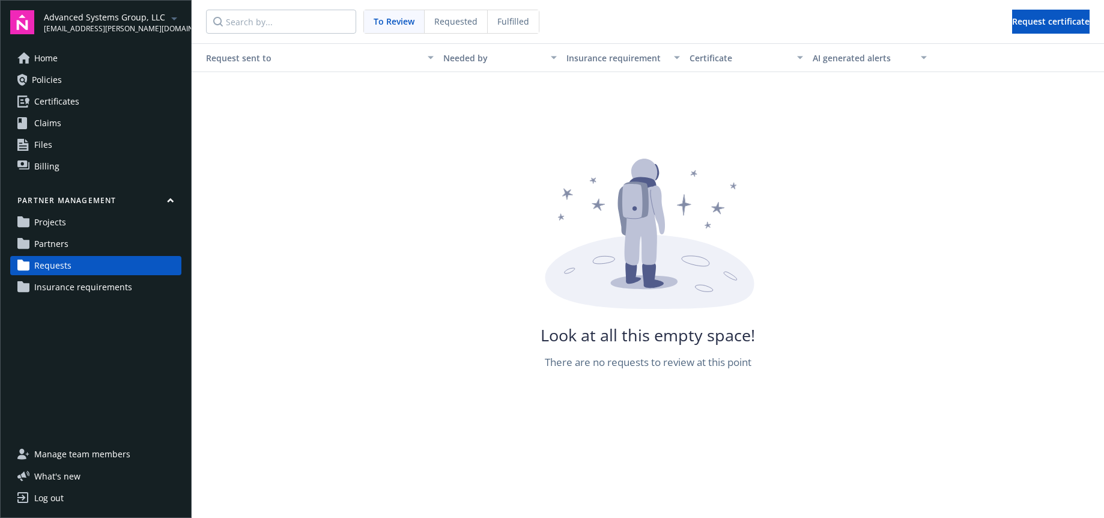
click at [57, 268] on span "Requests" at bounding box center [52, 265] width 37 height 19
click at [457, 23] on span "Requested" at bounding box center [455, 21] width 43 height 13
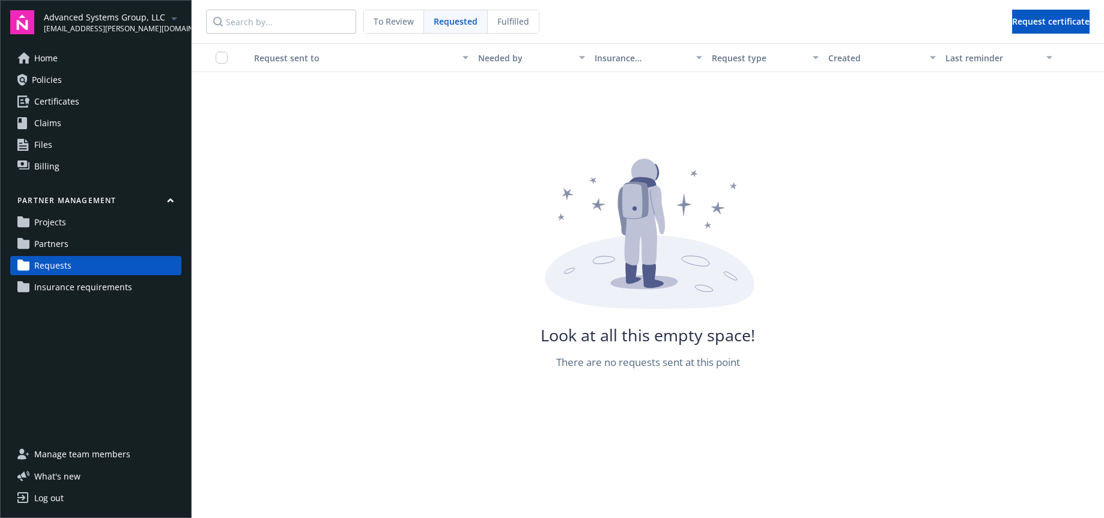
click at [497, 22] on span "Fulfilled" at bounding box center [513, 21] width 32 height 13
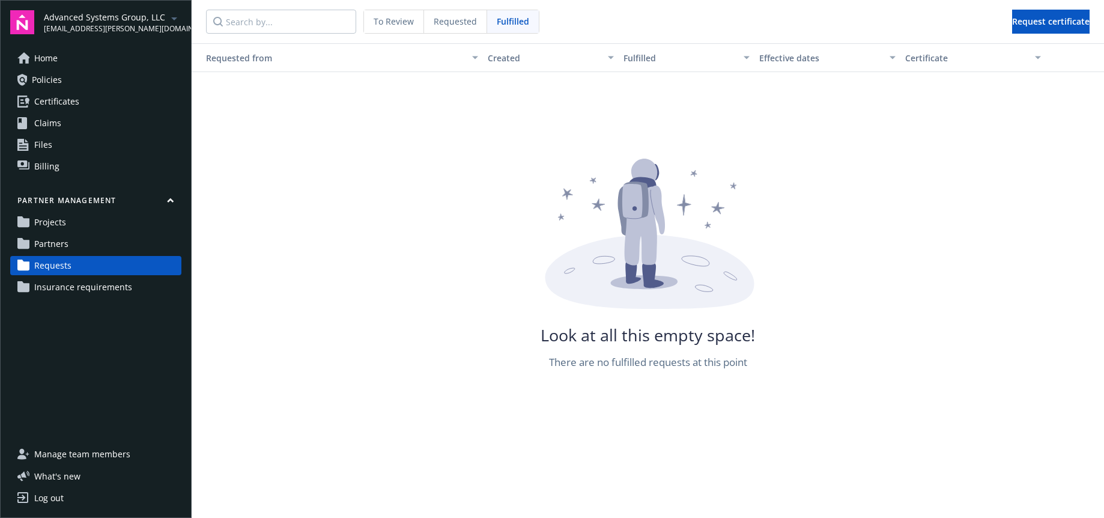
click at [388, 15] on span "To Review" at bounding box center [393, 21] width 40 height 13
click at [60, 284] on span "Insurance requirements" at bounding box center [83, 286] width 98 height 19
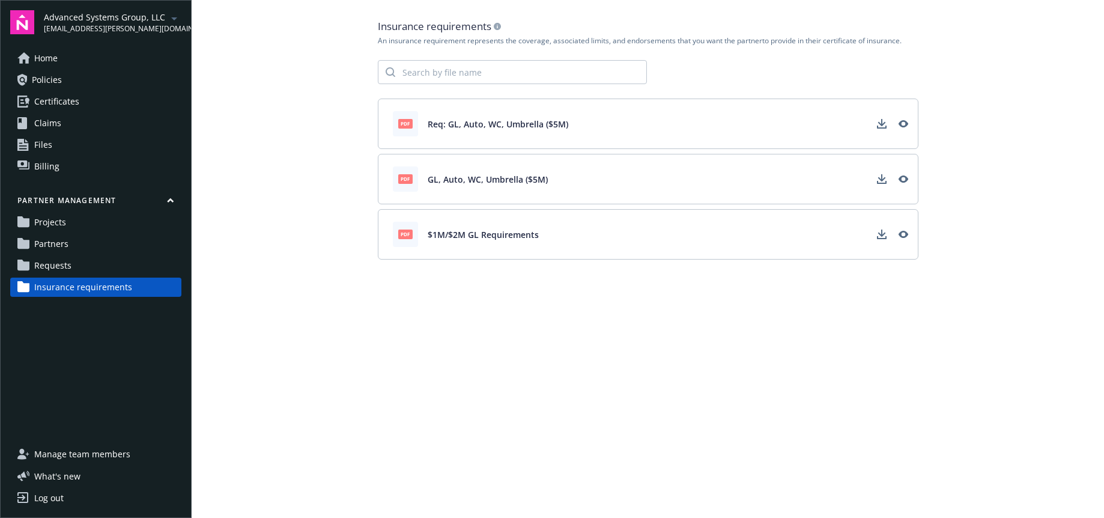
click at [84, 270] on link "Requests" at bounding box center [95, 265] width 171 height 19
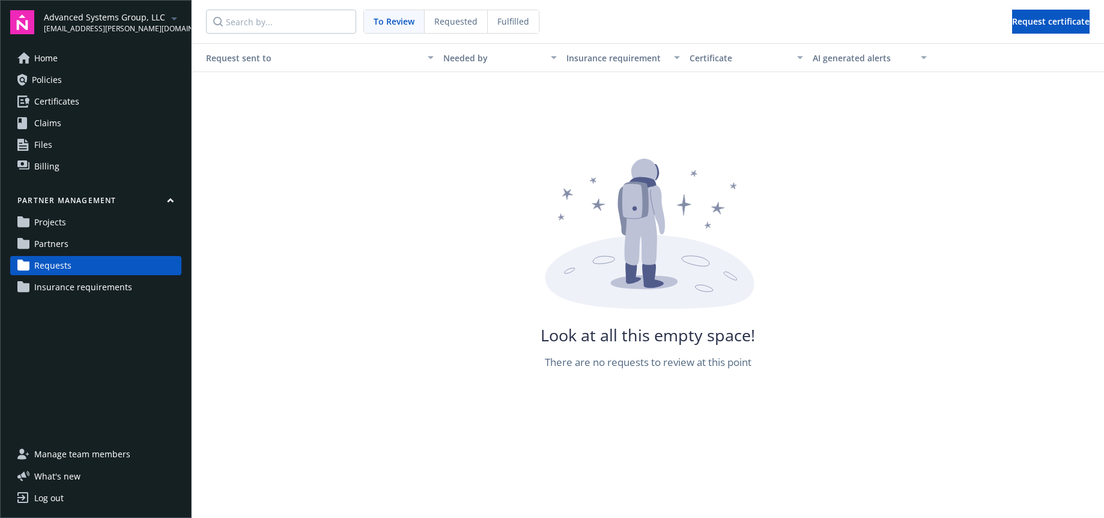
click at [449, 25] on span "Requested" at bounding box center [455, 21] width 43 height 13
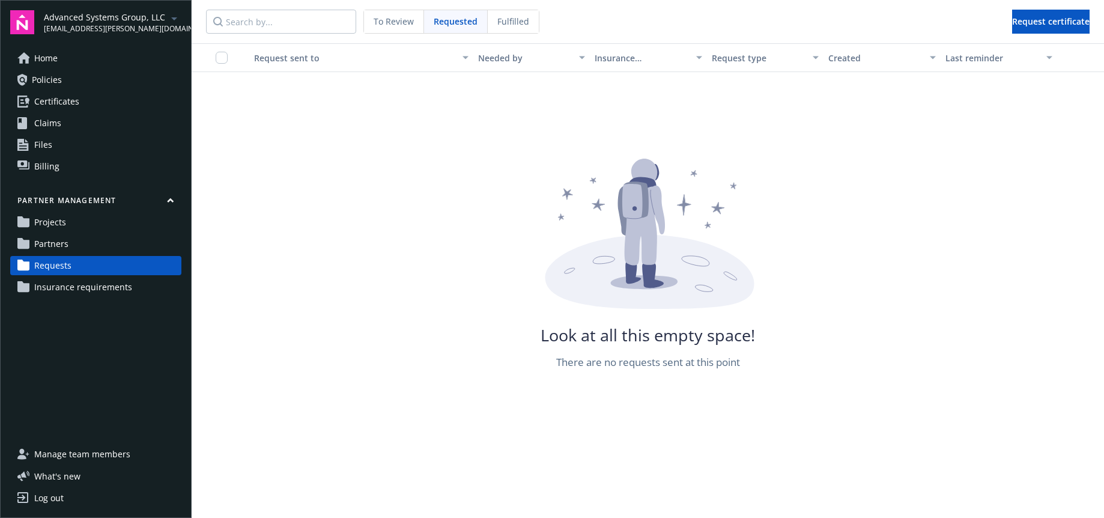
click at [43, 243] on span "Partners" at bounding box center [51, 243] width 34 height 19
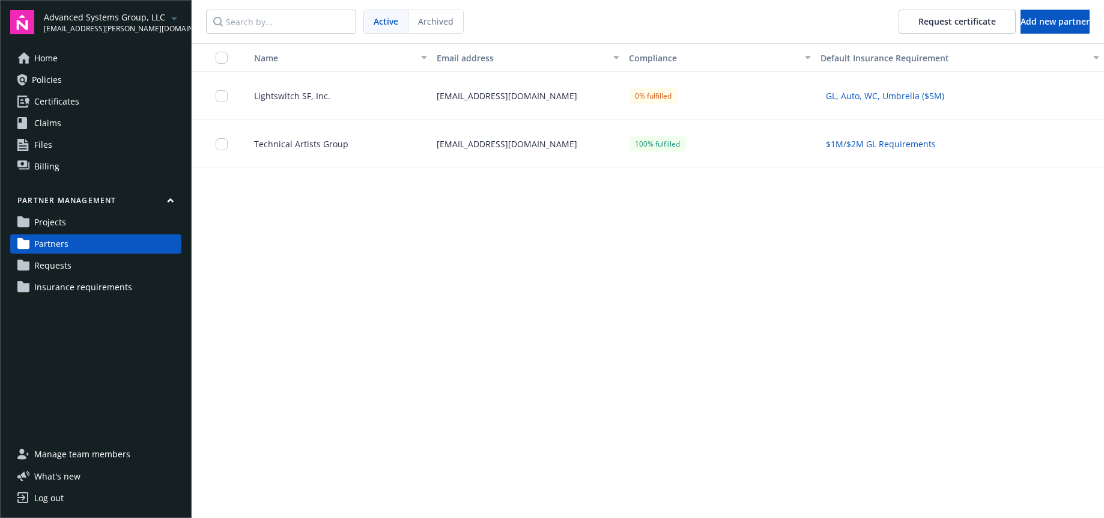
click at [310, 94] on span "Lightswitch SF, Inc." at bounding box center [287, 95] width 86 height 13
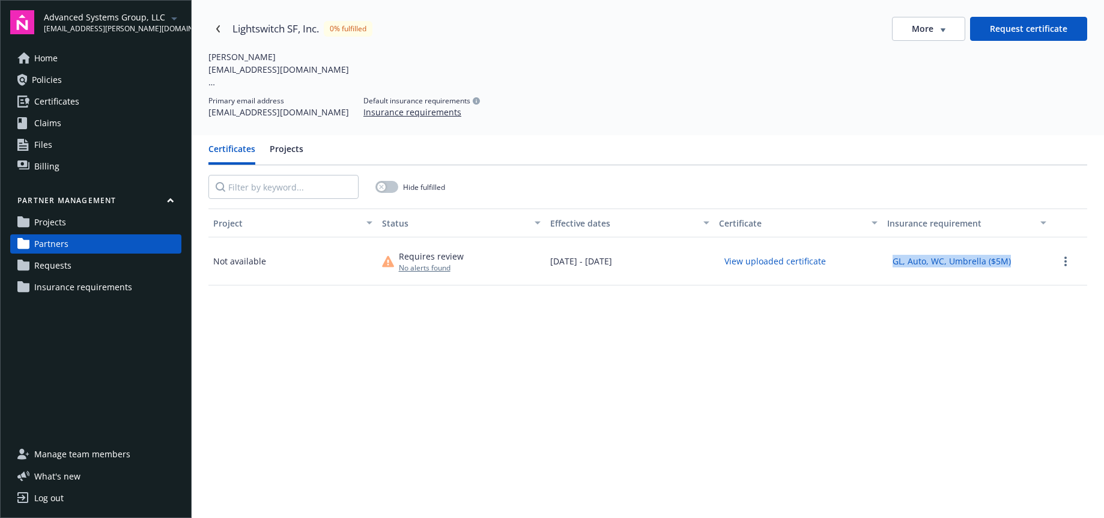
drag, startPoint x: 1018, startPoint y: 267, endPoint x: 907, endPoint y: 280, distance: 111.3
click at [887, 259] on div "GL, Auto, WC, Umbrella ($5M)" at bounding box center [966, 261] width 169 height 48
drag, startPoint x: 972, startPoint y: 345, endPoint x: 1009, endPoint y: 307, distance: 53.1
click at [972, 345] on div "Project Status Effective dates Certificate Insurance requirement Not available …" at bounding box center [647, 445] width 878 height 474
drag, startPoint x: 1018, startPoint y: 264, endPoint x: 919, endPoint y: 272, distance: 99.4
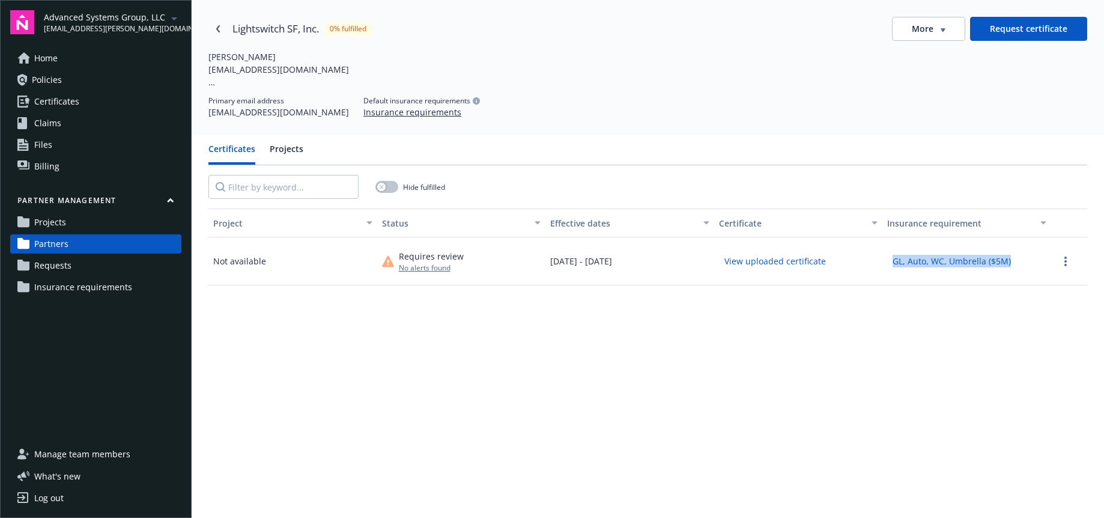
click at [893, 265] on div "GL, Auto, WC, Umbrella ($5M)" at bounding box center [966, 261] width 169 height 48
copy button "GL, Auto, WC, Umbrella ($5M)"
click at [937, 33] on div "More" at bounding box center [928, 29] width 34 height 12
click at [925, 58] on div "Edit partner" at bounding box center [930, 54] width 97 height 20
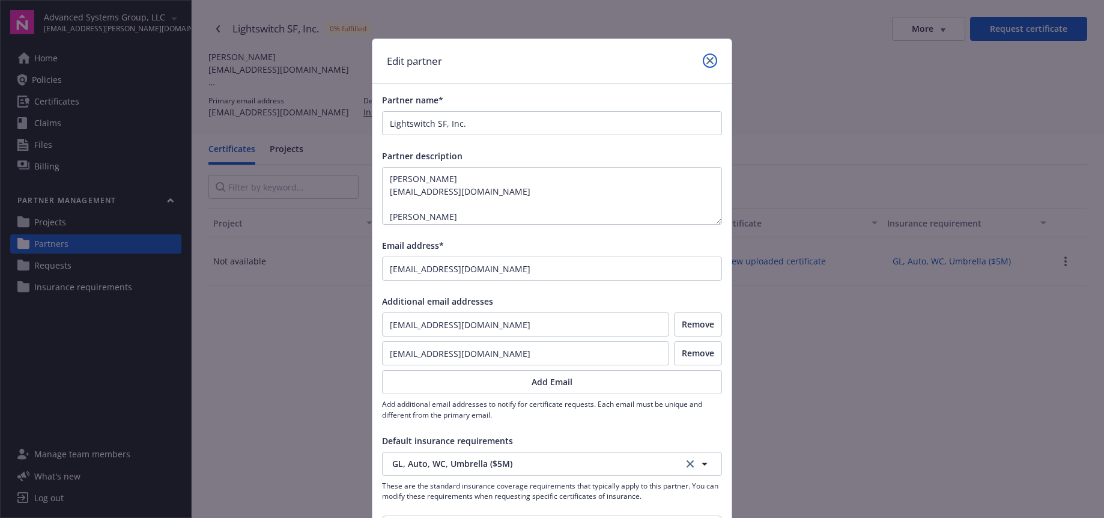
click at [709, 59] on icon "close" at bounding box center [709, 60] width 7 height 7
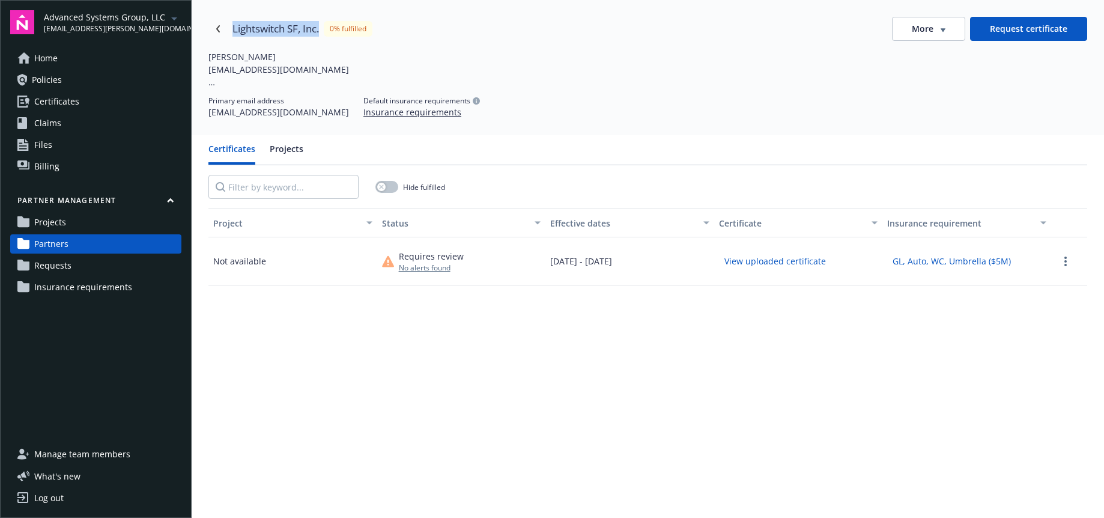
drag, startPoint x: 249, startPoint y: 29, endPoint x: 449, endPoint y: 46, distance: 200.1
click at [319, 30] on div "Lightswitch SF, Inc." at bounding box center [275, 29] width 86 height 16
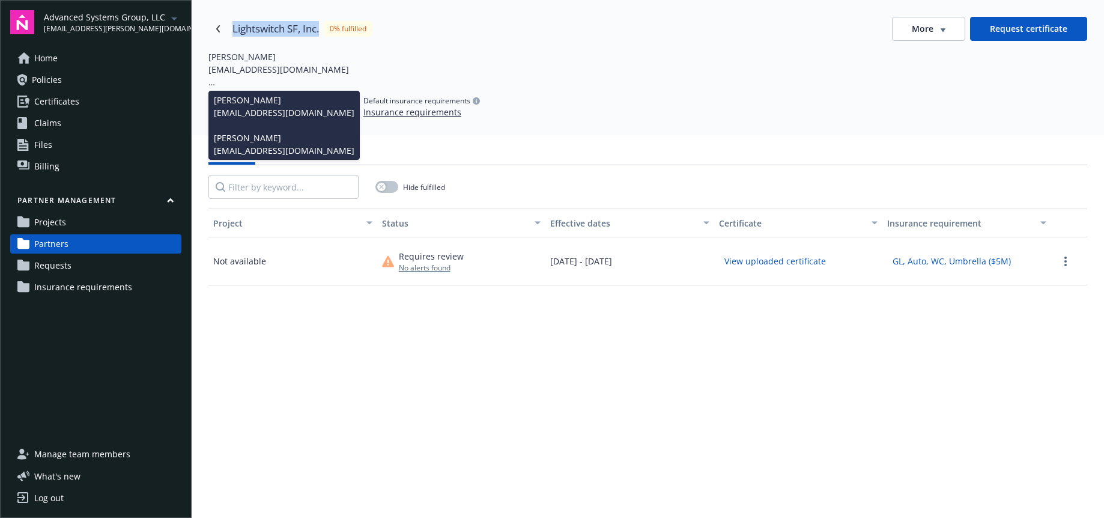
copy div "Lightswitch SF, Inc."
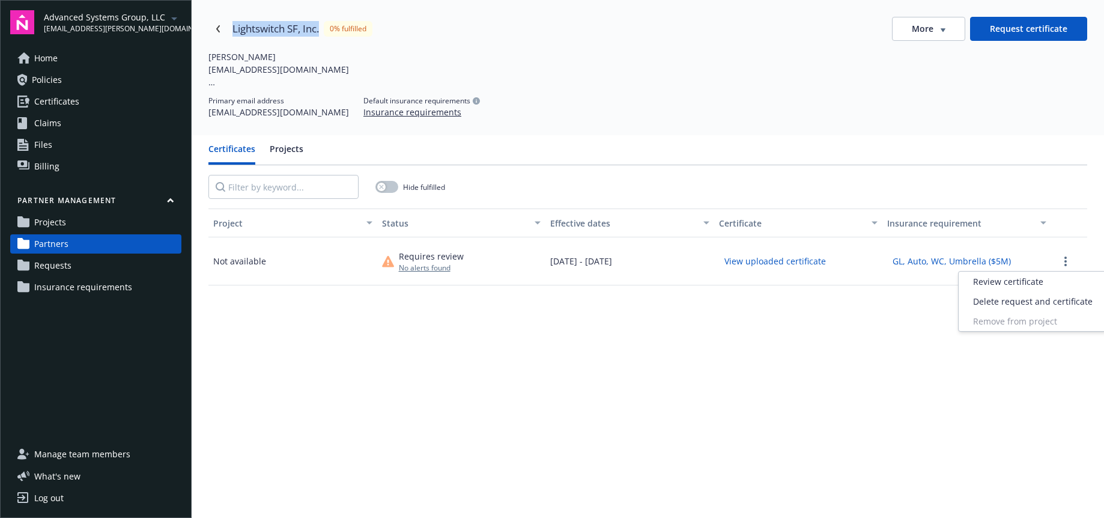
click at [1069, 267] on button "button" at bounding box center [1065, 261] width 14 height 14
drag, startPoint x: 1029, startPoint y: 280, endPoint x: 948, endPoint y: 268, distance: 82.5
click at [1029, 280] on span "Review certificate" at bounding box center [1008, 281] width 70 height 13
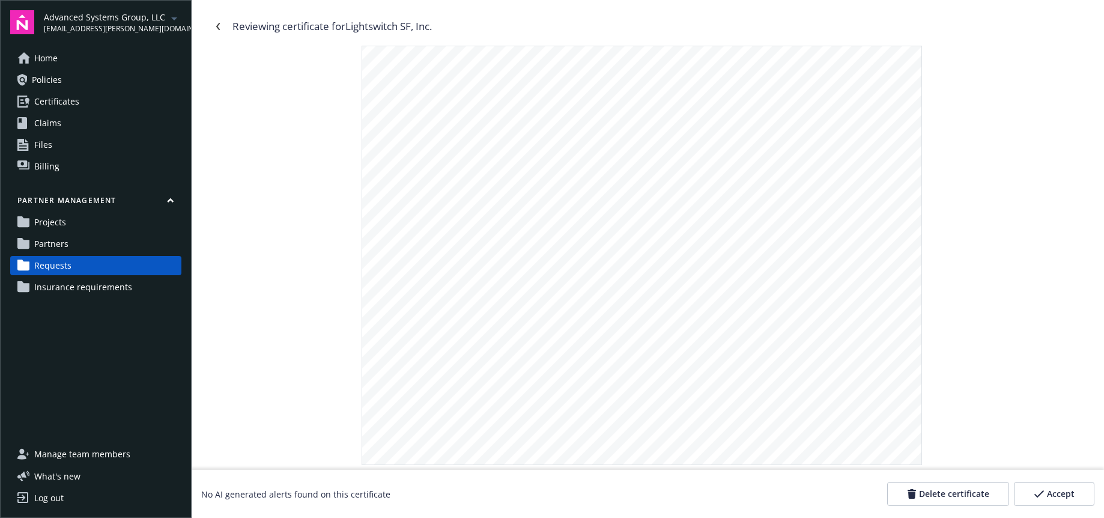
scroll to position [2910, 0]
click at [216, 23] on icon "Navigate back" at bounding box center [217, 26] width 7 height 7
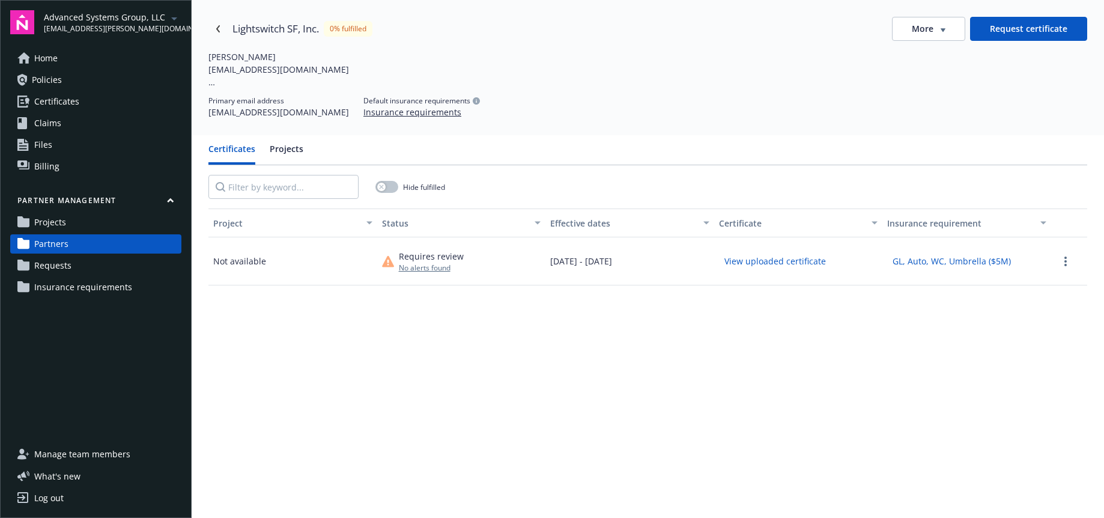
click at [66, 270] on span "Requests" at bounding box center [52, 265] width 37 height 19
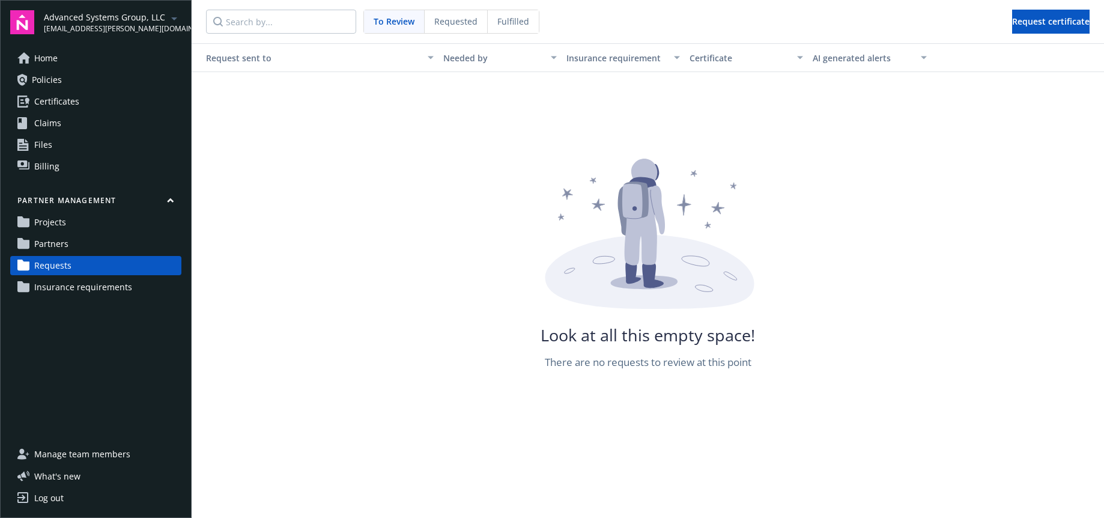
click at [73, 285] on span "Insurance requirements" at bounding box center [83, 286] width 98 height 19
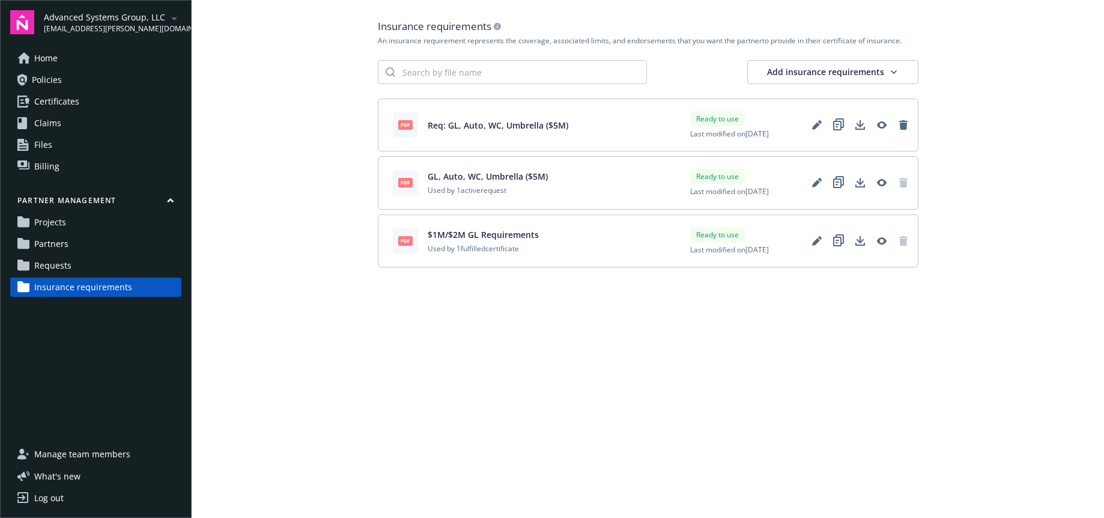
click at [469, 188] on span "Used by 1 active request" at bounding box center [488, 190] width 120 height 10
drag, startPoint x: 522, startPoint y: 192, endPoint x: 497, endPoint y: 192, distance: 25.8
click at [425, 190] on div "pdf GL, Auto, WC, Umbrella ($5M) Used by 1 active request" at bounding box center [470, 182] width 155 height 25
click at [52, 261] on span "Requests" at bounding box center [52, 265] width 37 height 19
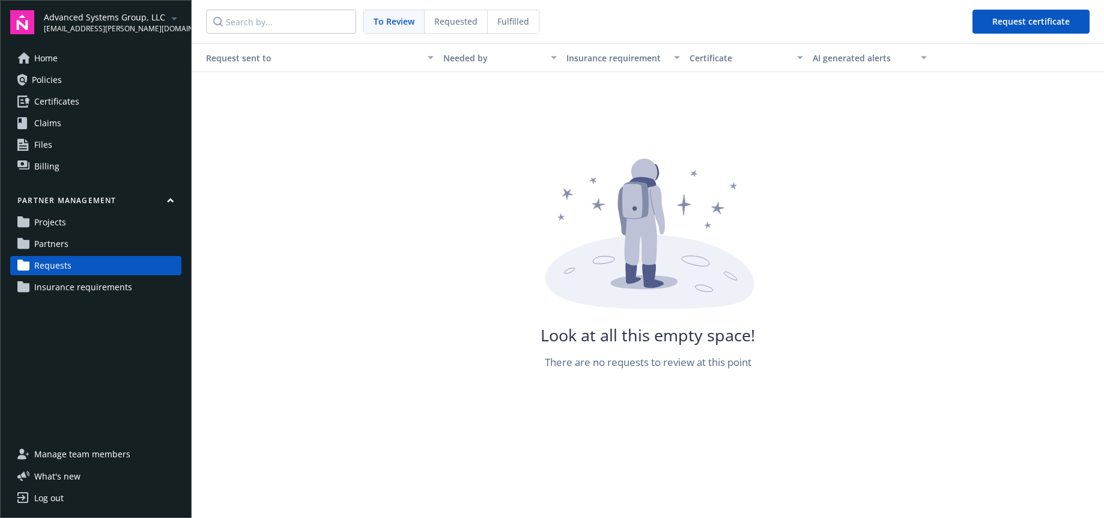
click at [446, 21] on span "Requested" at bounding box center [455, 21] width 43 height 13
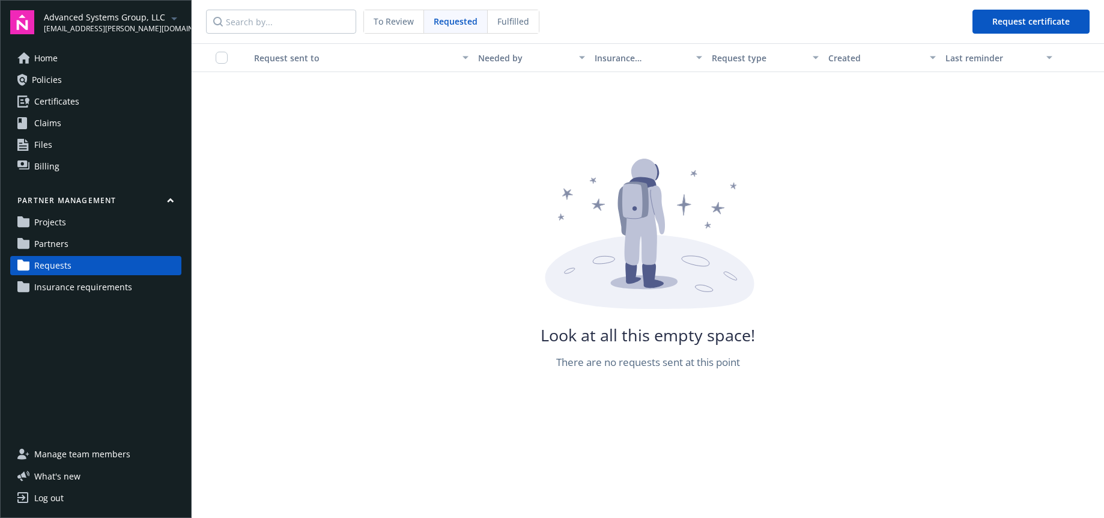
click at [524, 18] on span "Fulfilled" at bounding box center [513, 21] width 32 height 13
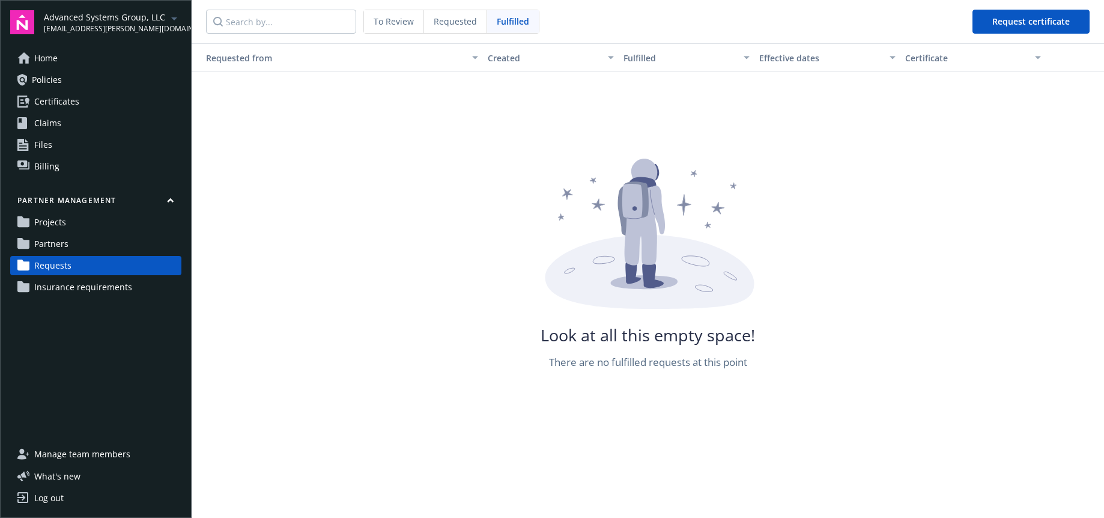
click at [401, 24] on span "To Review" at bounding box center [393, 21] width 40 height 13
click at [433, 24] on div "Requested" at bounding box center [456, 21] width 63 height 23
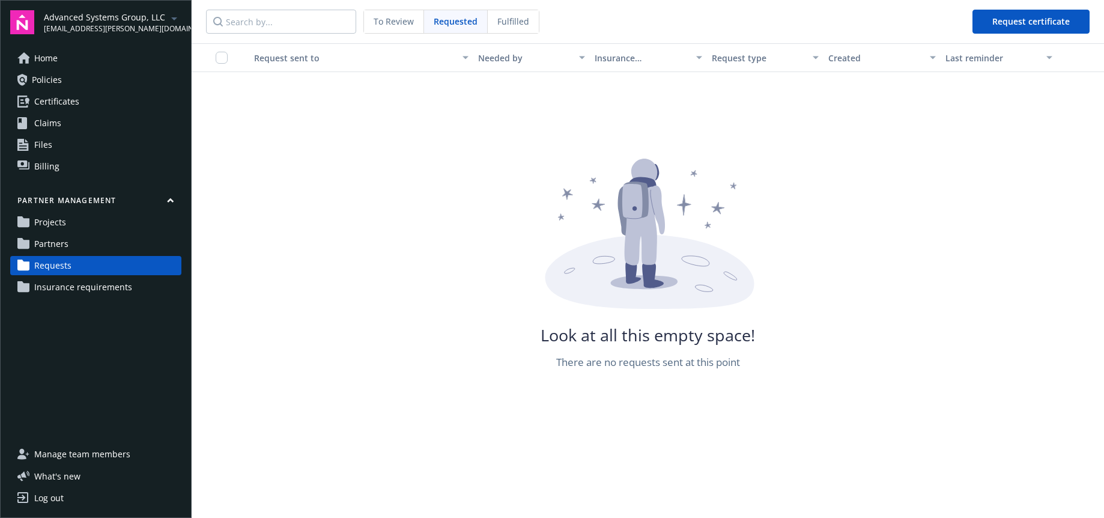
click at [91, 289] on span "Insurance requirements" at bounding box center [83, 286] width 98 height 19
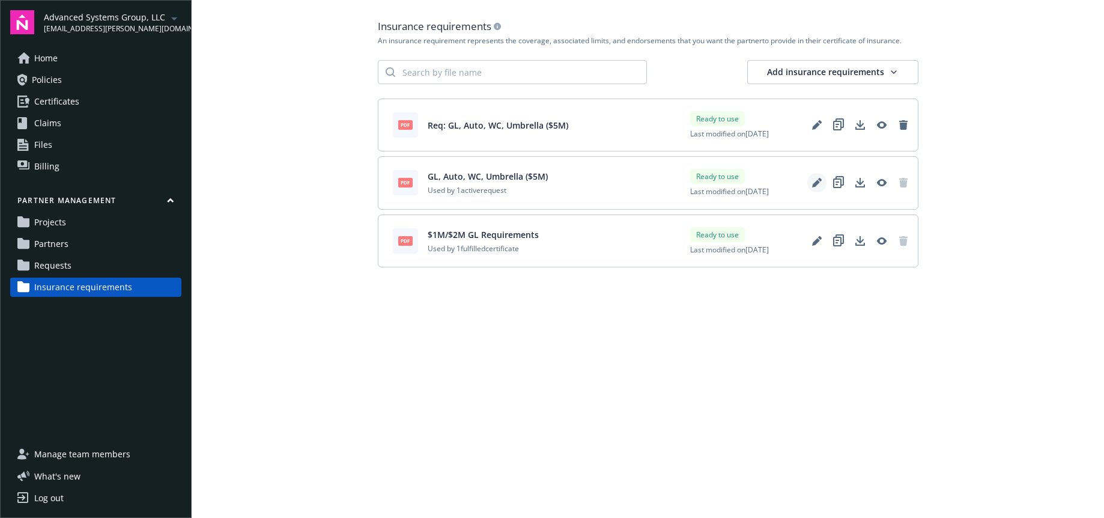
click at [817, 184] on icon "Edit" at bounding box center [817, 183] width 10 height 10
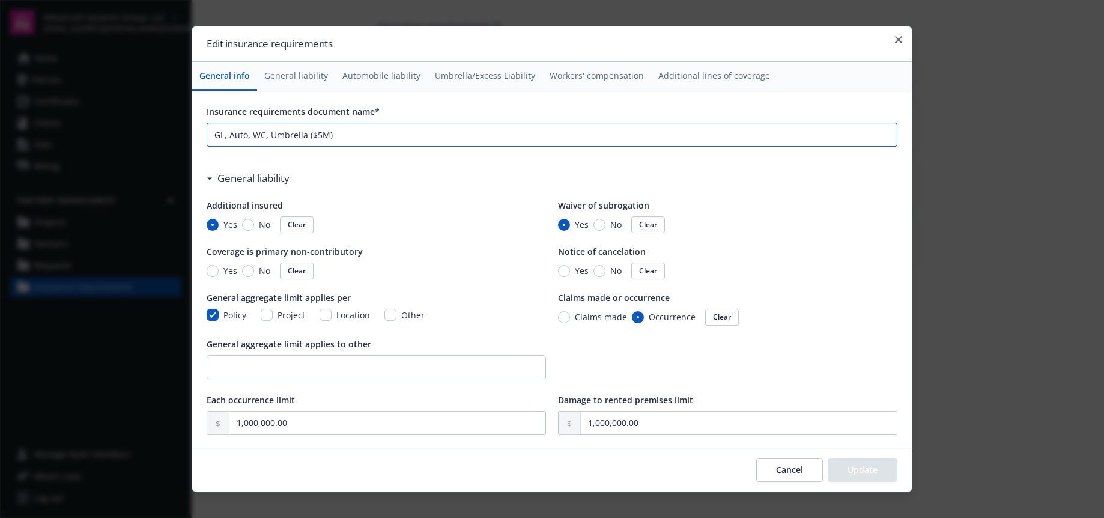
click at [395, 138] on input "GL, Auto, WC, Umbrella ($5M)" at bounding box center [551, 135] width 689 height 23
type input "GL, Auto, WC, Umbrella ($5M) 1"
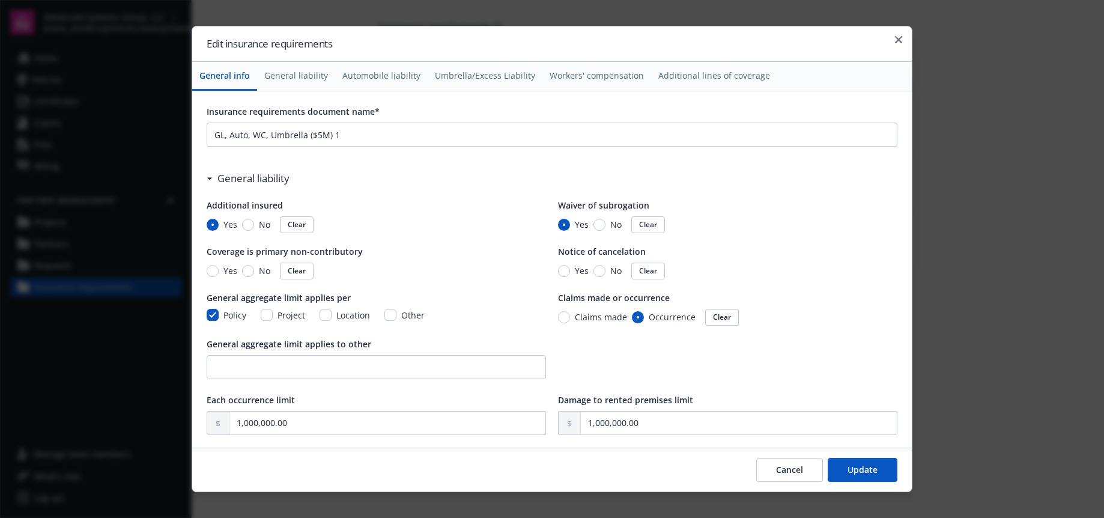
click at [865, 472] on button "Update" at bounding box center [862, 470] width 70 height 24
click at [352, 134] on input "GL, Auto, WC, Umbrella ($5M) 1" at bounding box center [551, 135] width 689 height 23
click at [800, 468] on button "Cancel" at bounding box center [789, 470] width 67 height 24
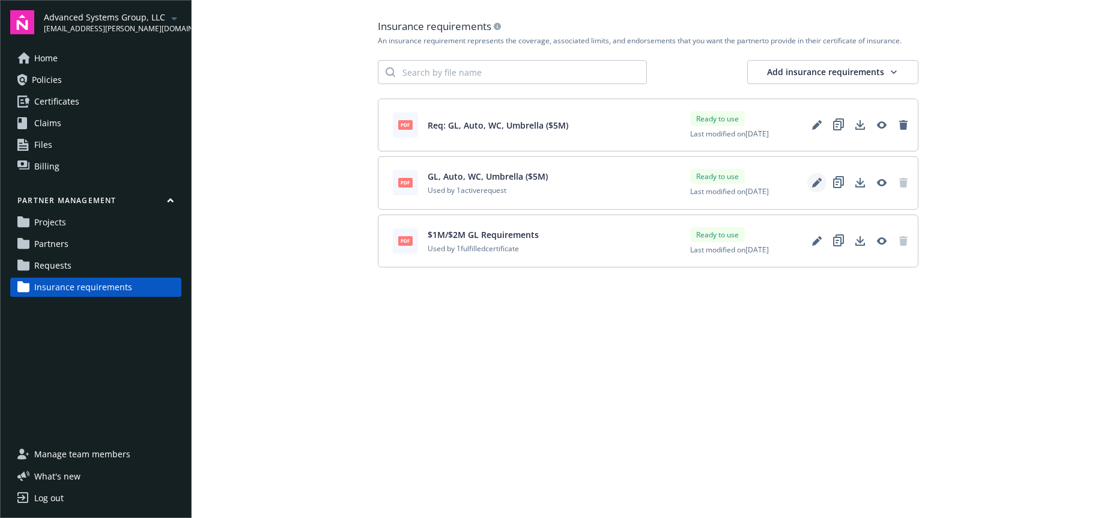
click at [818, 183] on icon "Edit" at bounding box center [816, 184] width 8 height 8
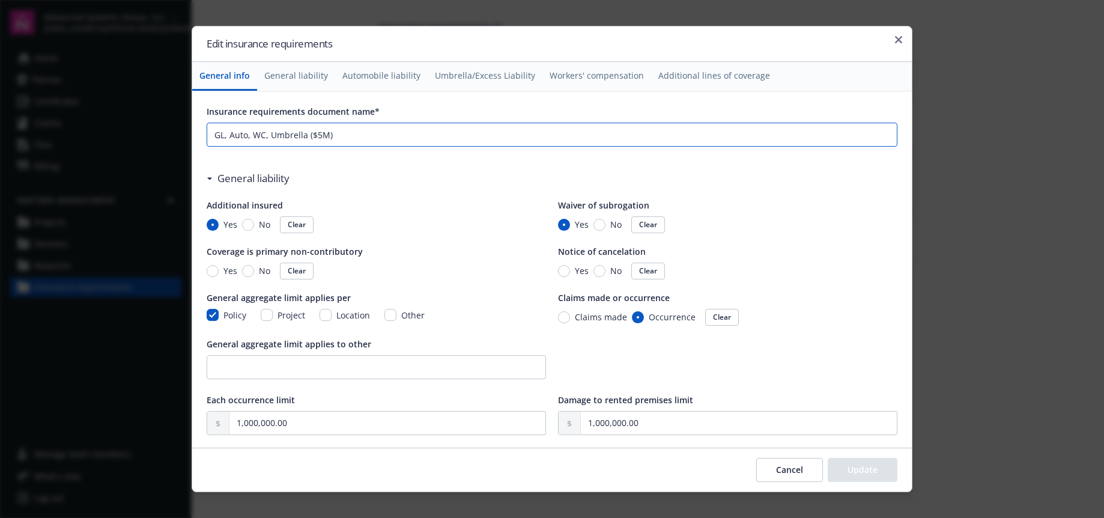
click at [357, 124] on input "GL, Auto, WC, Umbrella ($5M)" at bounding box center [551, 135] width 689 height 23
click at [355, 136] on input "GL, Auto, WC, Umbrella ($5M)" at bounding box center [551, 135] width 689 height 23
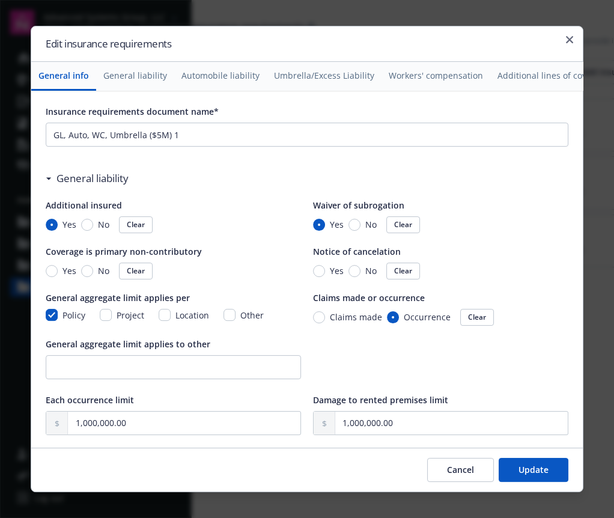
click at [527, 472] on button "Update" at bounding box center [533, 470] width 70 height 24
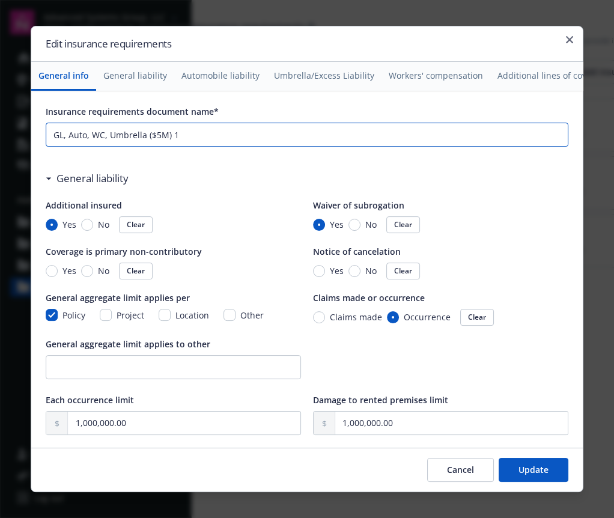
click at [190, 136] on input "GL, Auto, WC, Umbrella ($5M) 1" at bounding box center [306, 135] width 521 height 23
type input "GL, Auto, WC, Umbrella ($5M)"
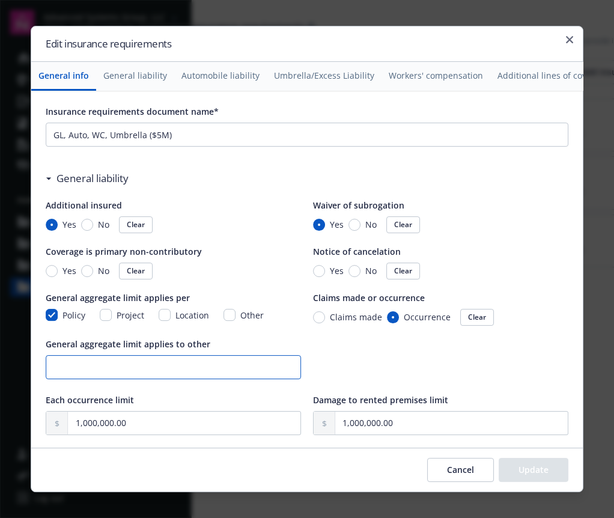
click at [122, 368] on input "General aggregate limit applies to other" at bounding box center [173, 366] width 254 height 23
type input "t"
type input "Other"
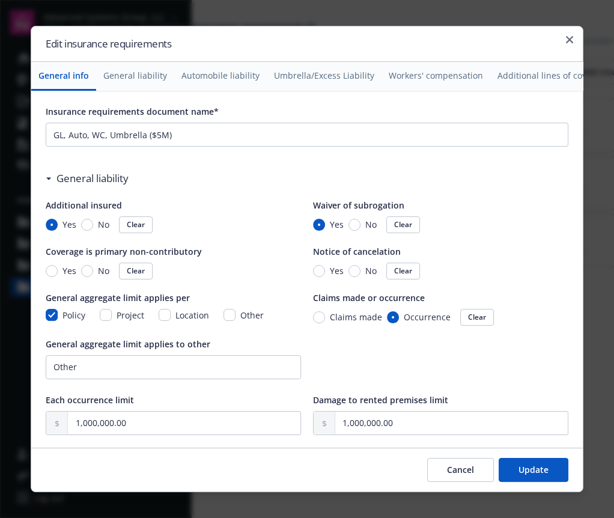
click at [518, 467] on button "Update" at bounding box center [533, 470] width 70 height 24
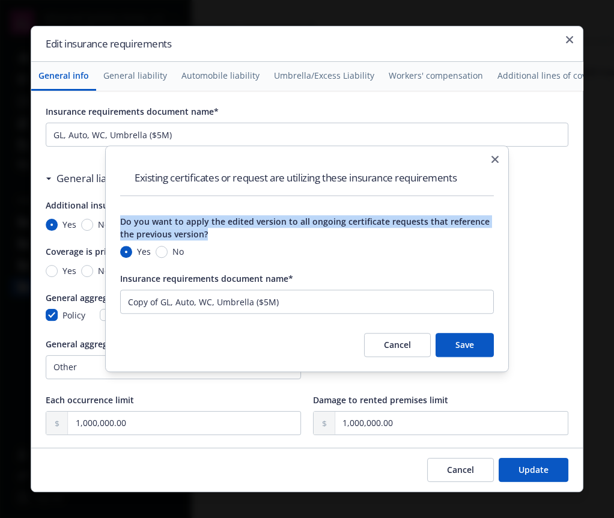
drag, startPoint x: 119, startPoint y: 220, endPoint x: 246, endPoint y: 232, distance: 126.7
click at [246, 232] on div "Do you want to apply the edited version to all ongoing certificate requests tha…" at bounding box center [306, 228] width 373 height 25
click at [382, 349] on button "Cancel" at bounding box center [397, 345] width 67 height 24
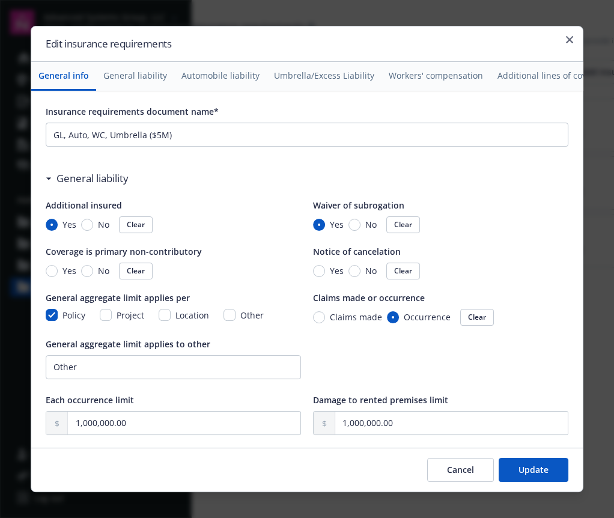
click at [453, 469] on button "Cancel" at bounding box center [460, 470] width 67 height 24
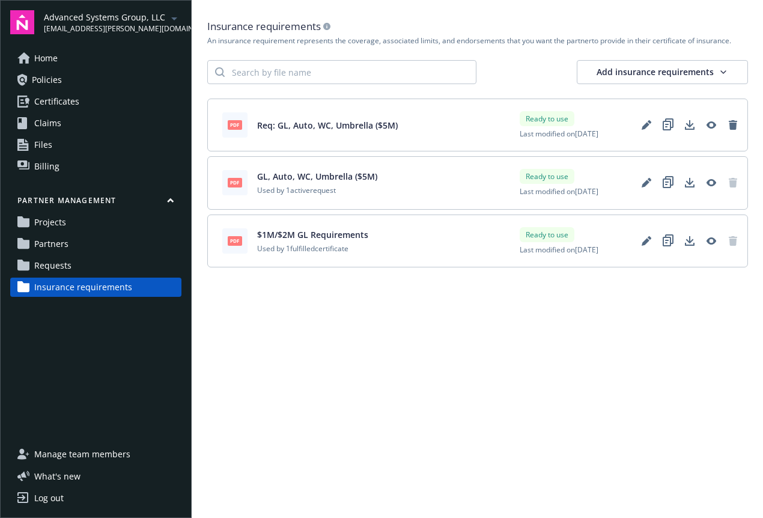
click at [339, 358] on main "Insurance requirements An insurance requirement represents the coverage, associ…" at bounding box center [477, 259] width 571 height 518
drag, startPoint x: 382, startPoint y: 175, endPoint x: 257, endPoint y: 175, distance: 125.5
click at [257, 175] on div "pdf GL, Auto, WC, Umbrella ($5M) Used by 1 active request Ready to use Last mod…" at bounding box center [477, 182] width 540 height 53
copy span "GL, Auto, WC, Umbrella ($5M)"
drag, startPoint x: 43, startPoint y: 19, endPoint x: 181, endPoint y: 33, distance: 139.4
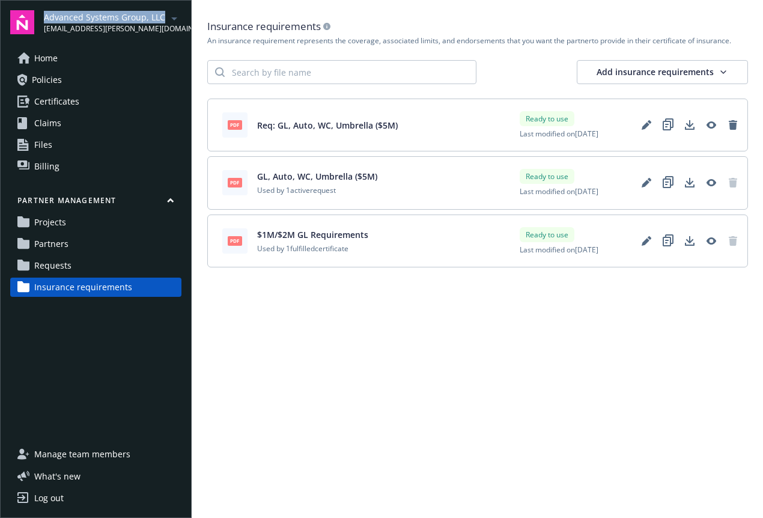
click at [160, 17] on div "Advanced Systems Group, LLC [EMAIL_ADDRESS][PERSON_NAME][DOMAIN_NAME]" at bounding box center [95, 22] width 171 height 24
copy span "Advanced Systems Group, LLC"
